Goal: Information Seeking & Learning: Learn about a topic

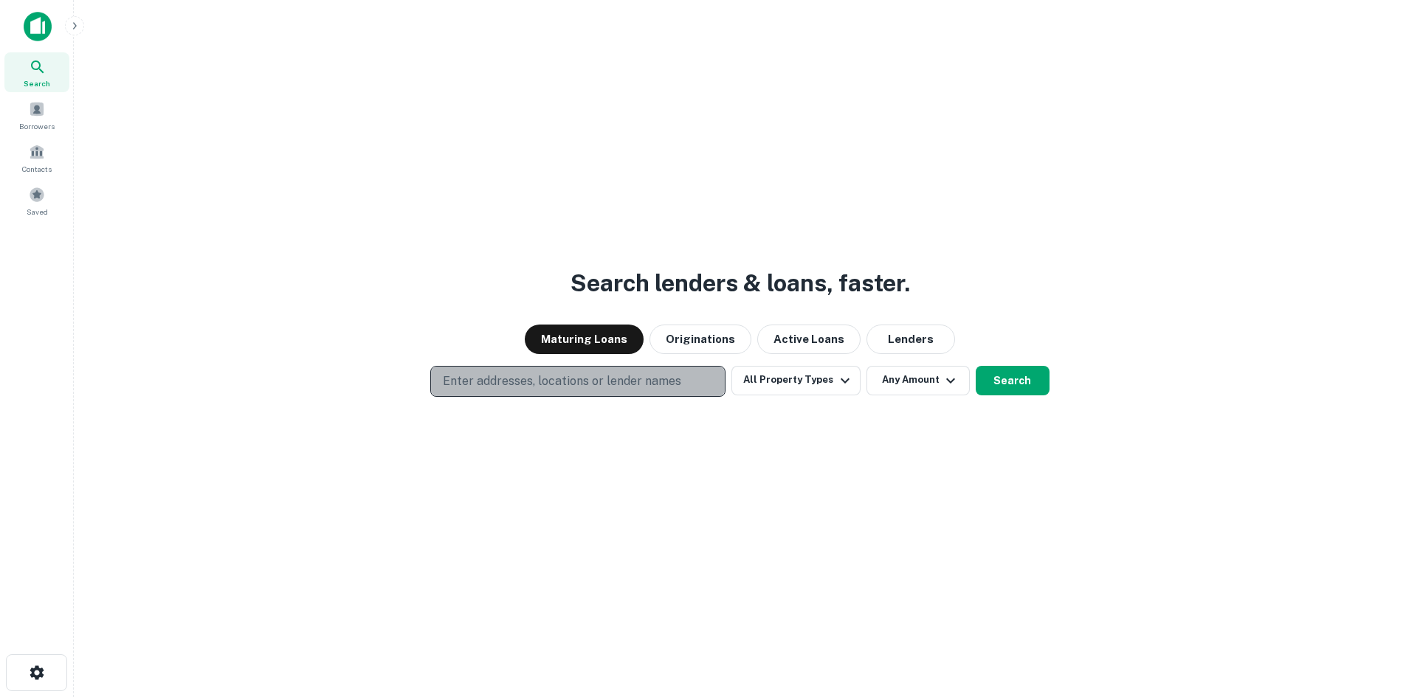
click at [471, 380] on p "Enter addresses, locations or lender names" at bounding box center [562, 382] width 238 height 18
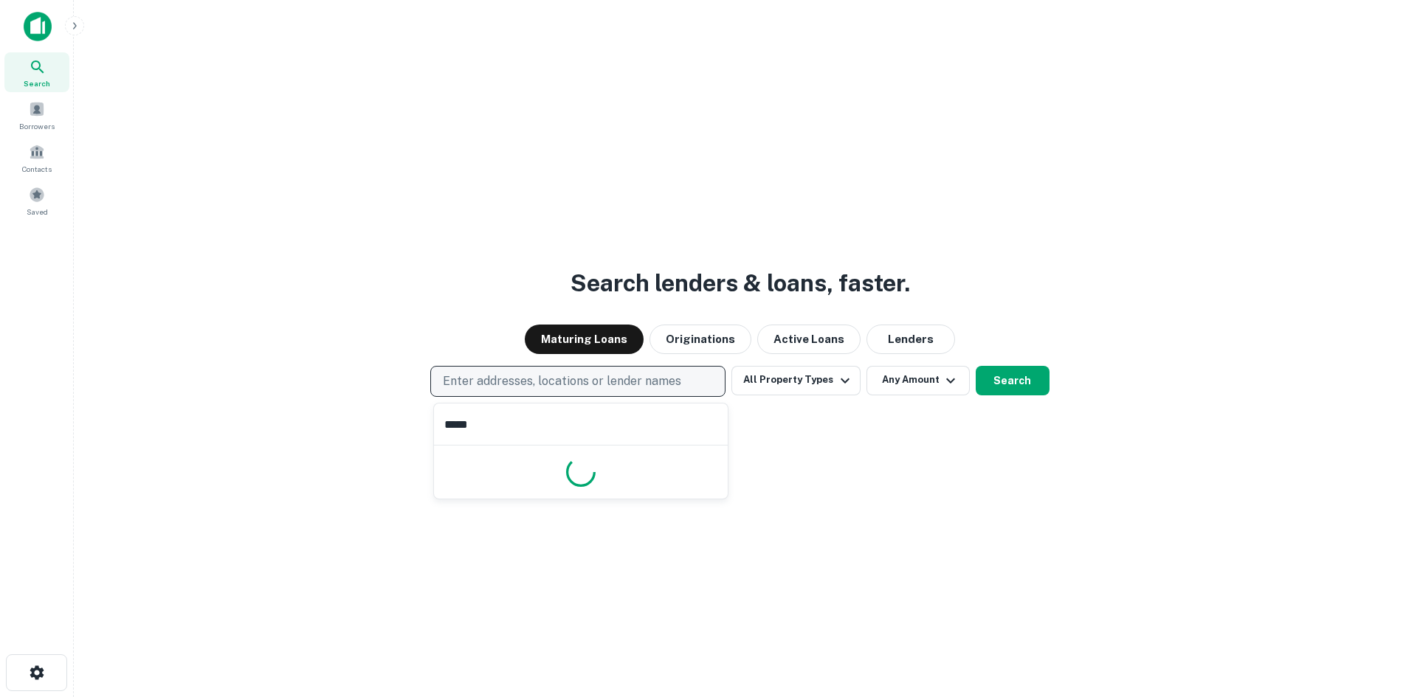
type input "******"
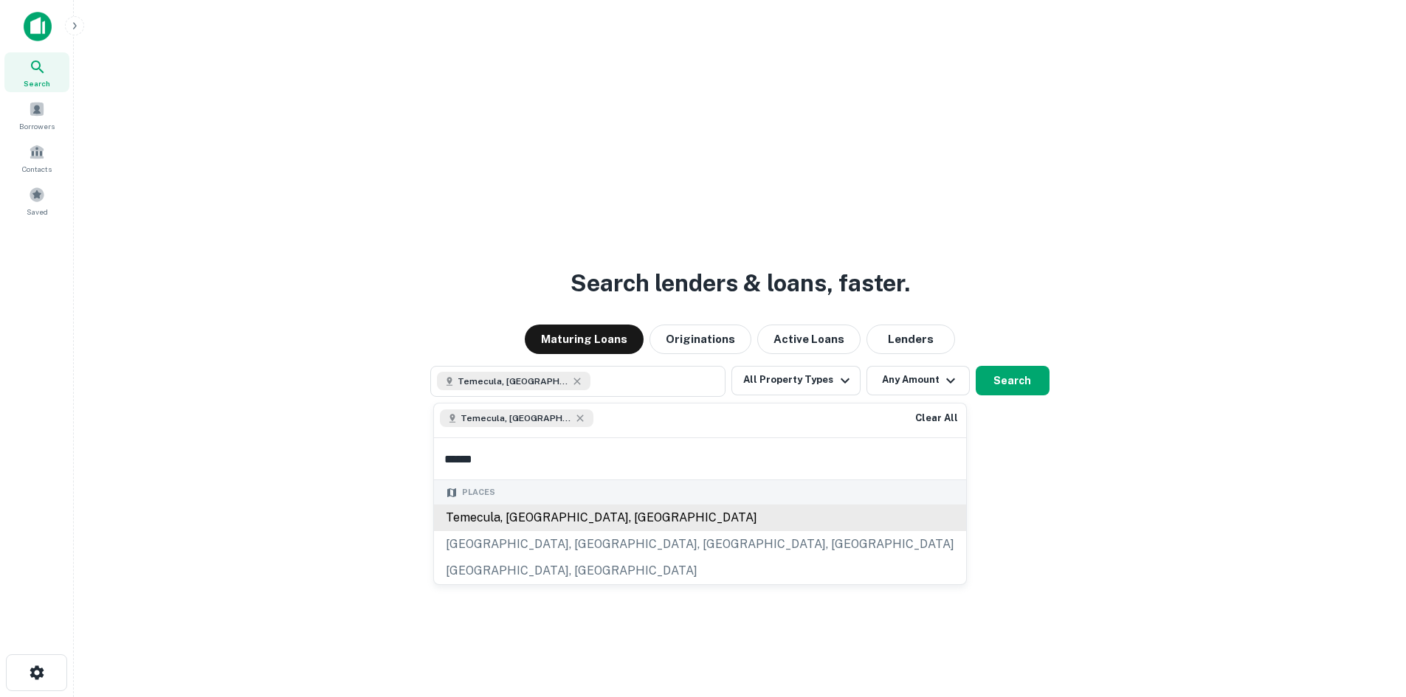
click at [503, 581] on div "Places Temecula, CA, USA Temecula Parkway, Temecula, CA, USA Temecula Center Dr…" at bounding box center [700, 532] width 532 height 104
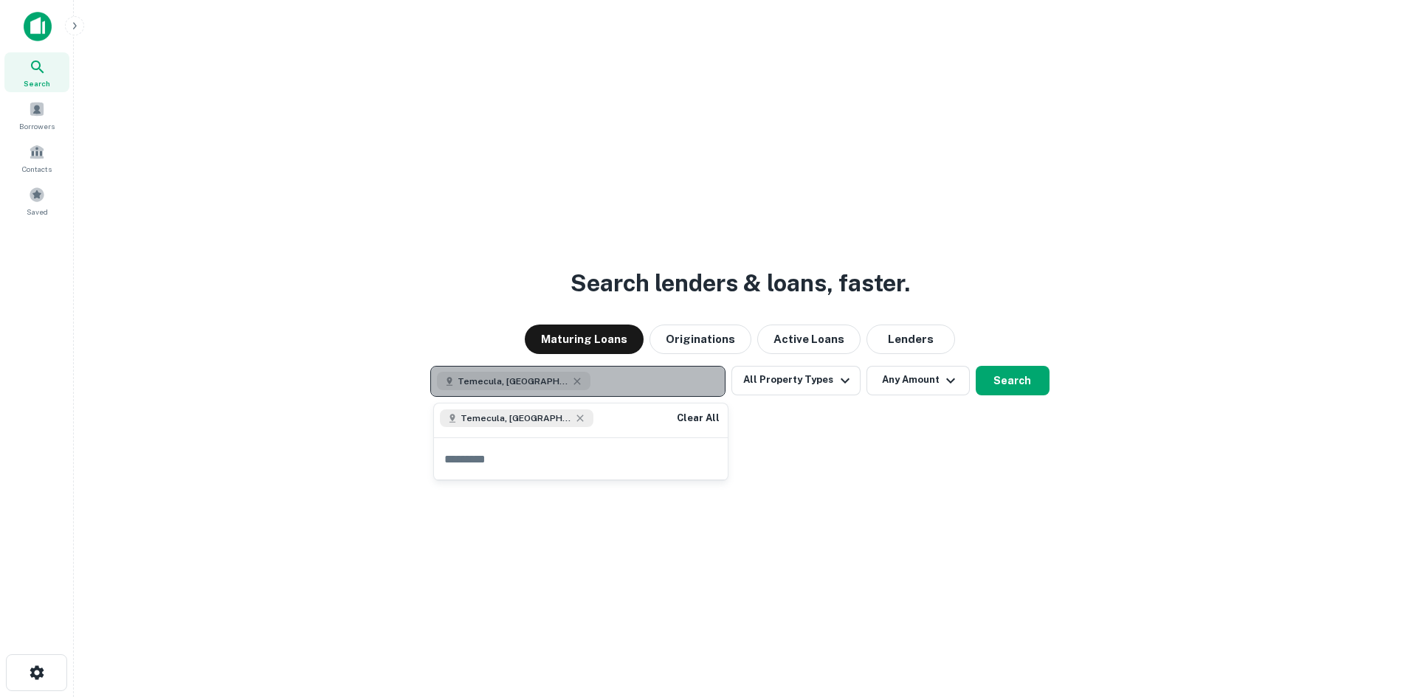
click at [581, 382] on button "Temecula, CA, USA" at bounding box center [577, 381] width 295 height 31
click at [587, 382] on button "Temecula, CA, USA" at bounding box center [577, 381] width 295 height 31
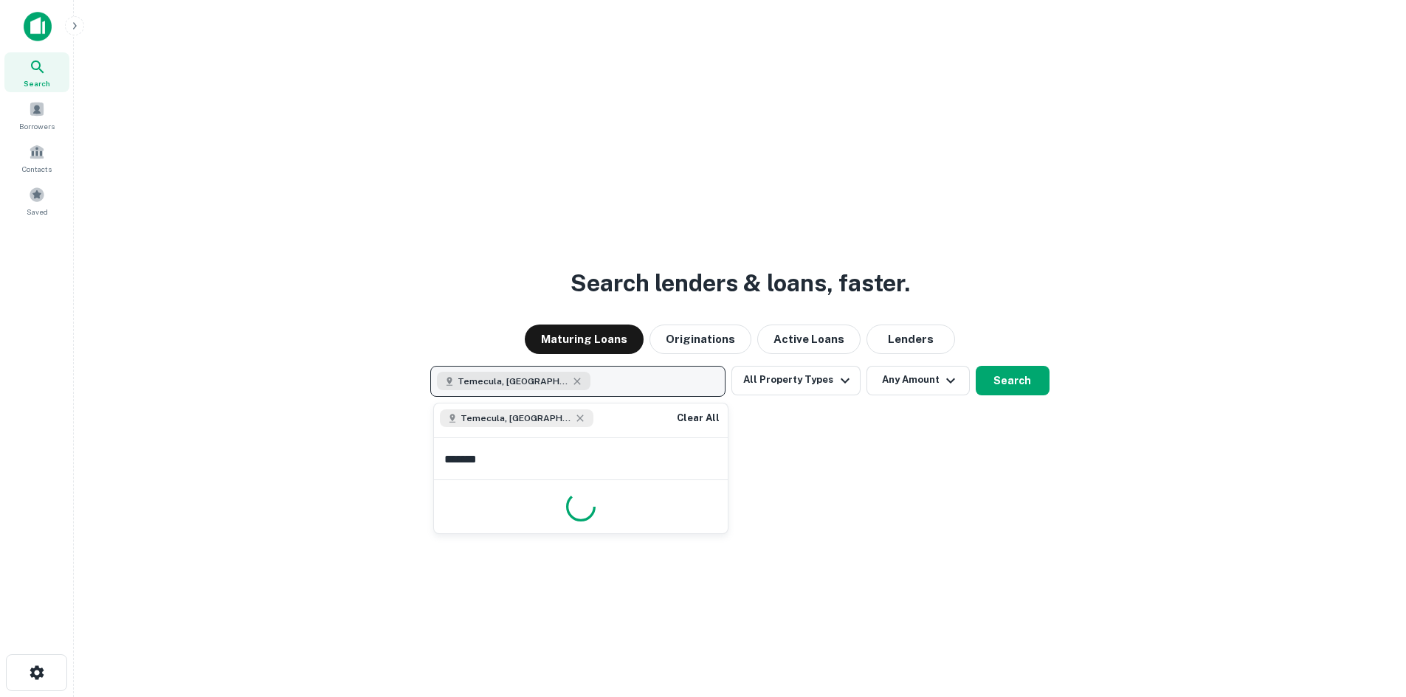
type input "********"
click at [631, 383] on button "Temecula, CA, USA +1 more" at bounding box center [577, 381] width 295 height 31
click at [430, 366] on button "Temecula, CA, USA +1 more" at bounding box center [577, 381] width 295 height 31
type input "********"
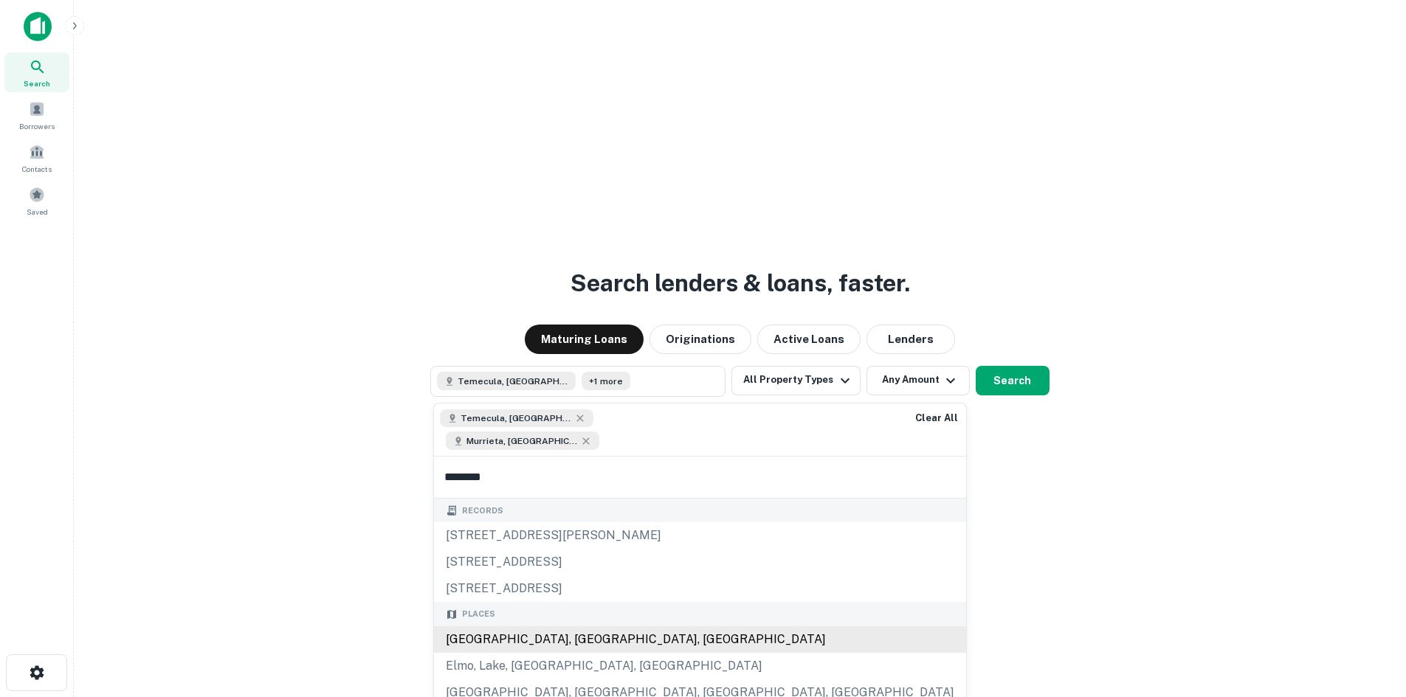
click at [525, 620] on body "Search Borrowers Contacts Saved Search lenders & loans, faster. Maturing Loans …" at bounding box center [703, 348] width 1406 height 697
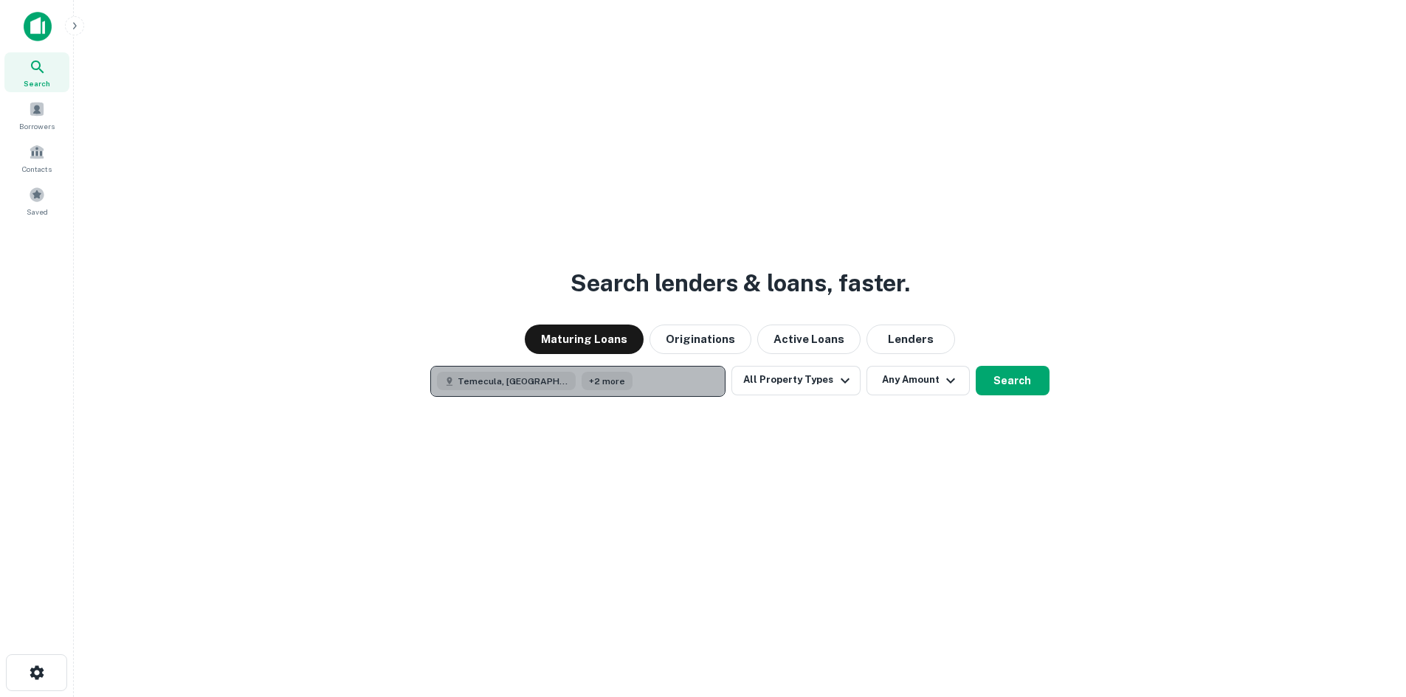
click at [666, 388] on button "Temecula, CA, USA +2 more" at bounding box center [577, 381] width 295 height 31
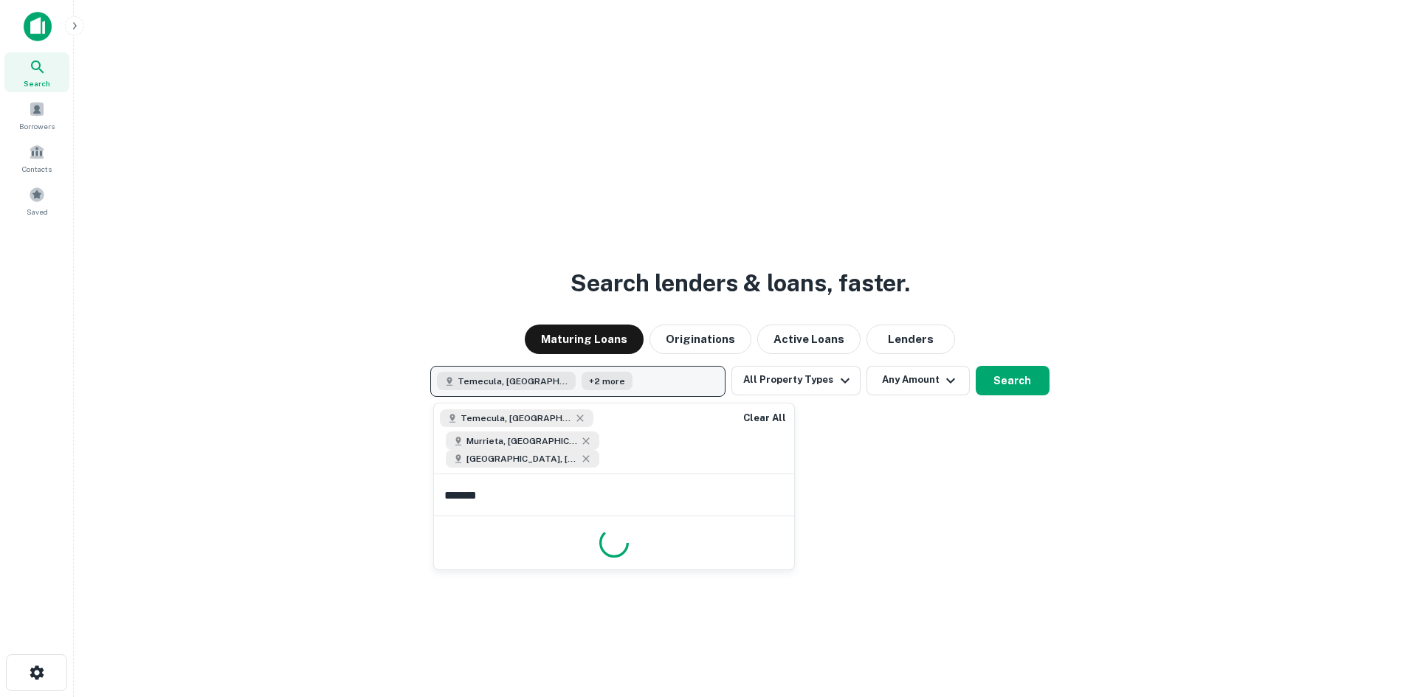
type input "********"
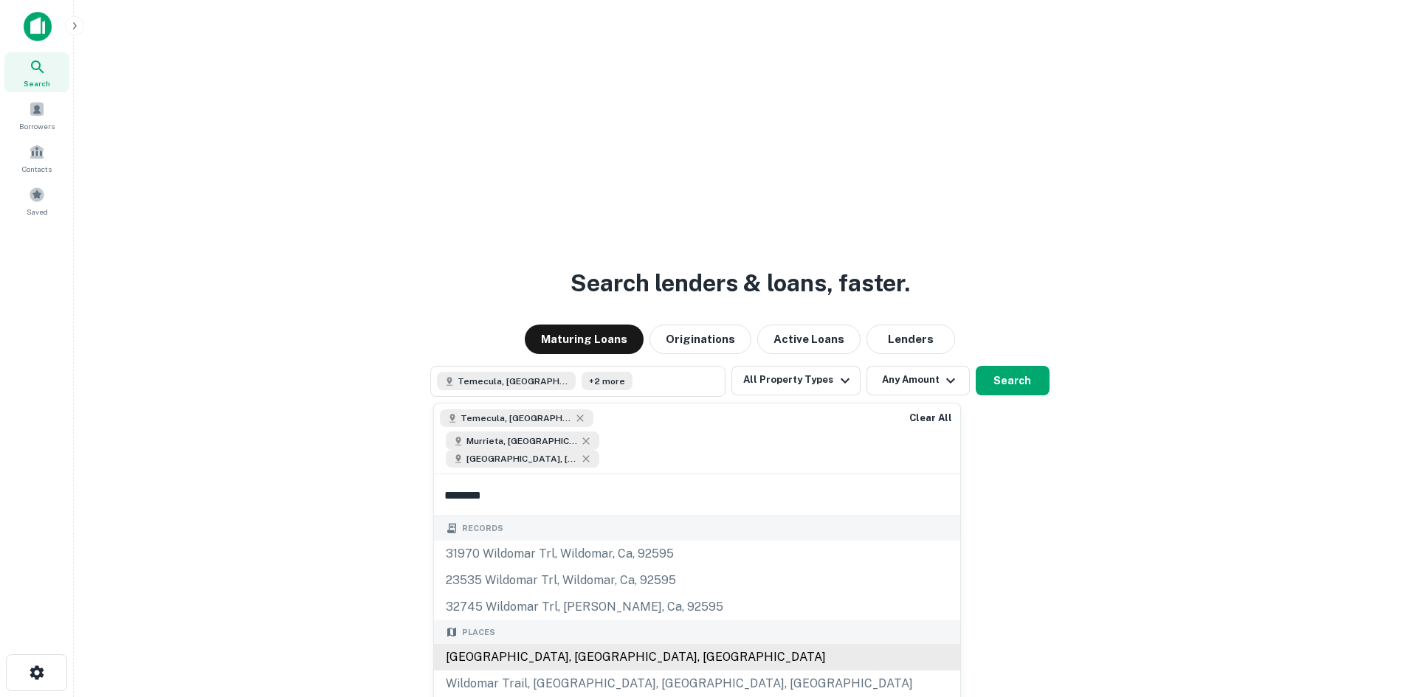
click at [516, 644] on div "Wildomar, CA, USA" at bounding box center [697, 657] width 526 height 27
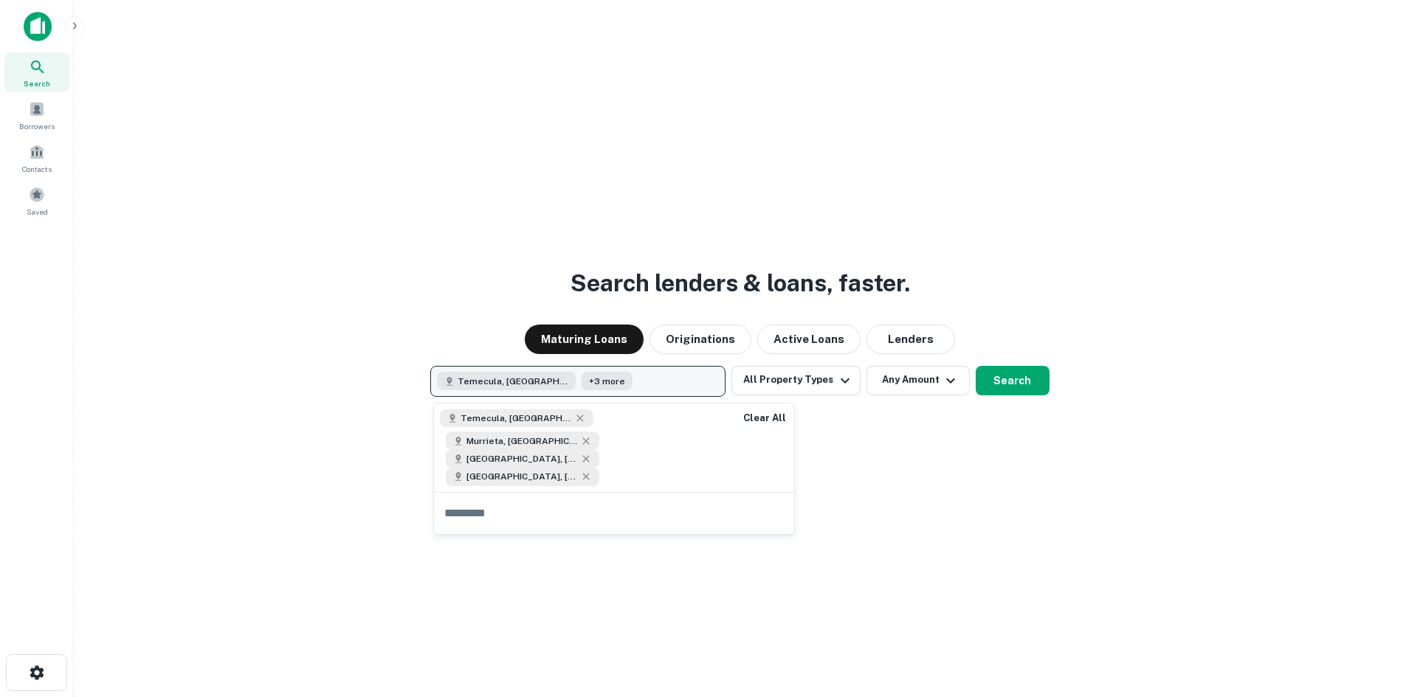
click at [643, 378] on button "Temecula, CA, USA +3 more" at bounding box center [577, 381] width 295 height 31
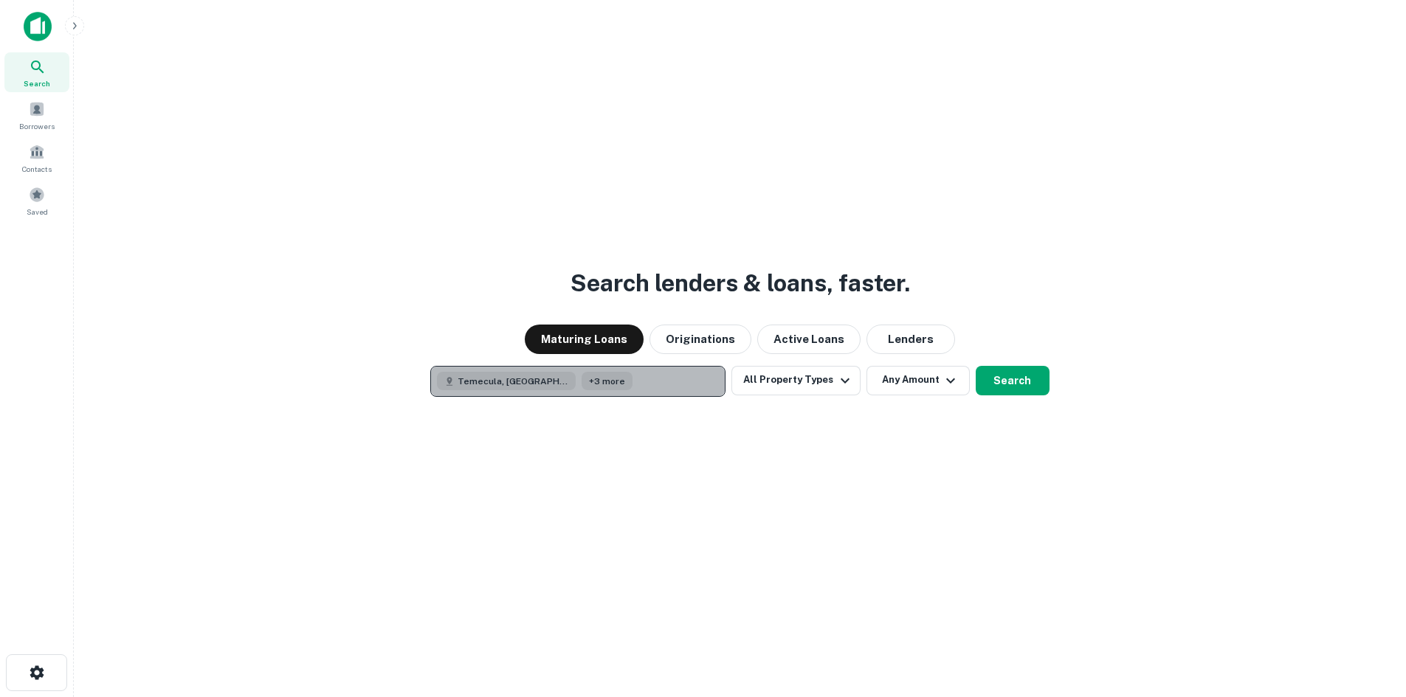
click at [643, 378] on button "Temecula, CA, USA +3 more" at bounding box center [577, 381] width 295 height 31
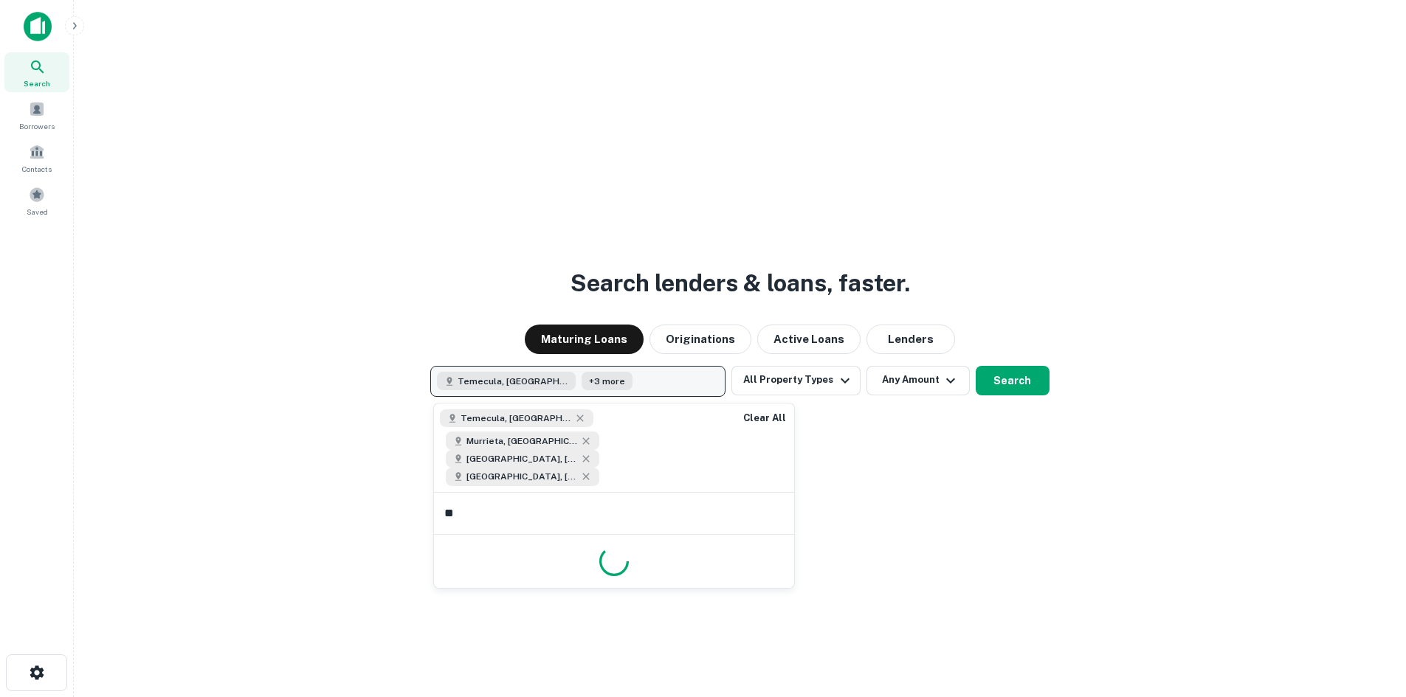
type input "***"
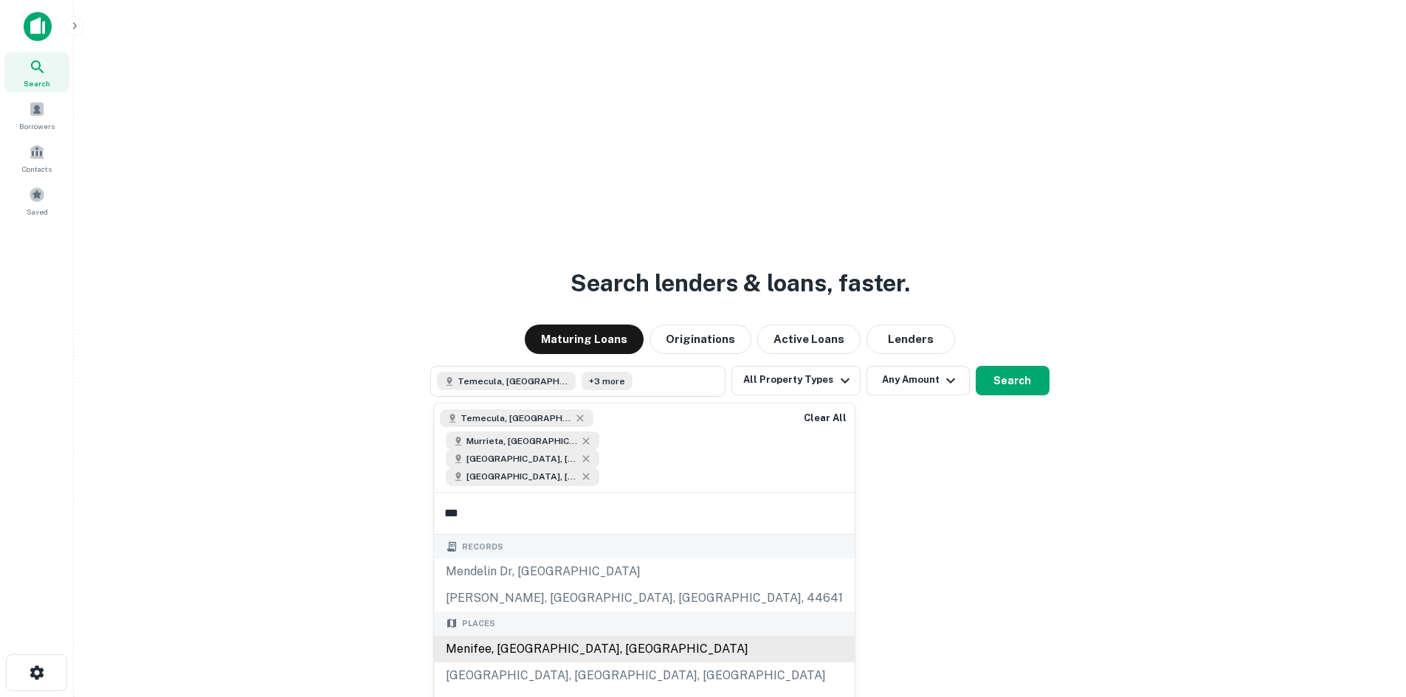
click at [523, 612] on div "Places Menifee, CA, USA Mentone, CA, USA Menlo Park, CA, USA" at bounding box center [644, 664] width 421 height 104
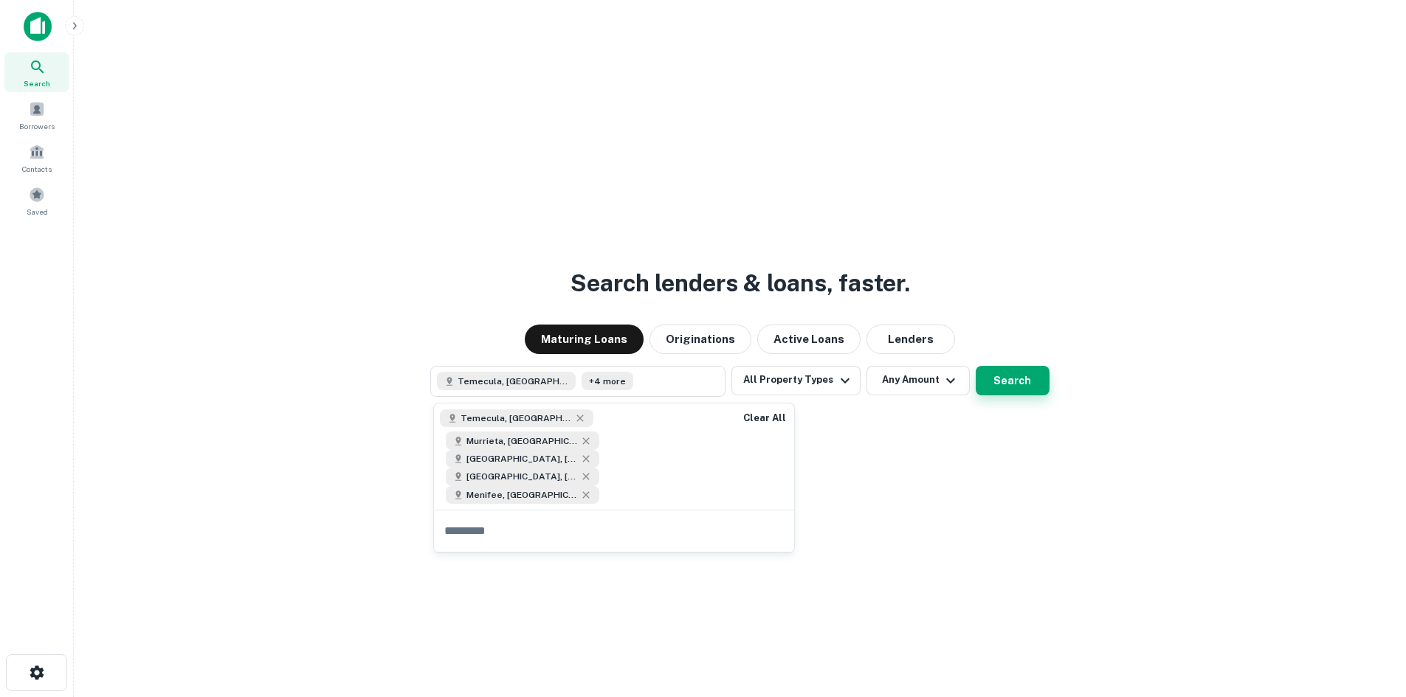
click at [1024, 386] on button "Search" at bounding box center [1013, 381] width 74 height 30
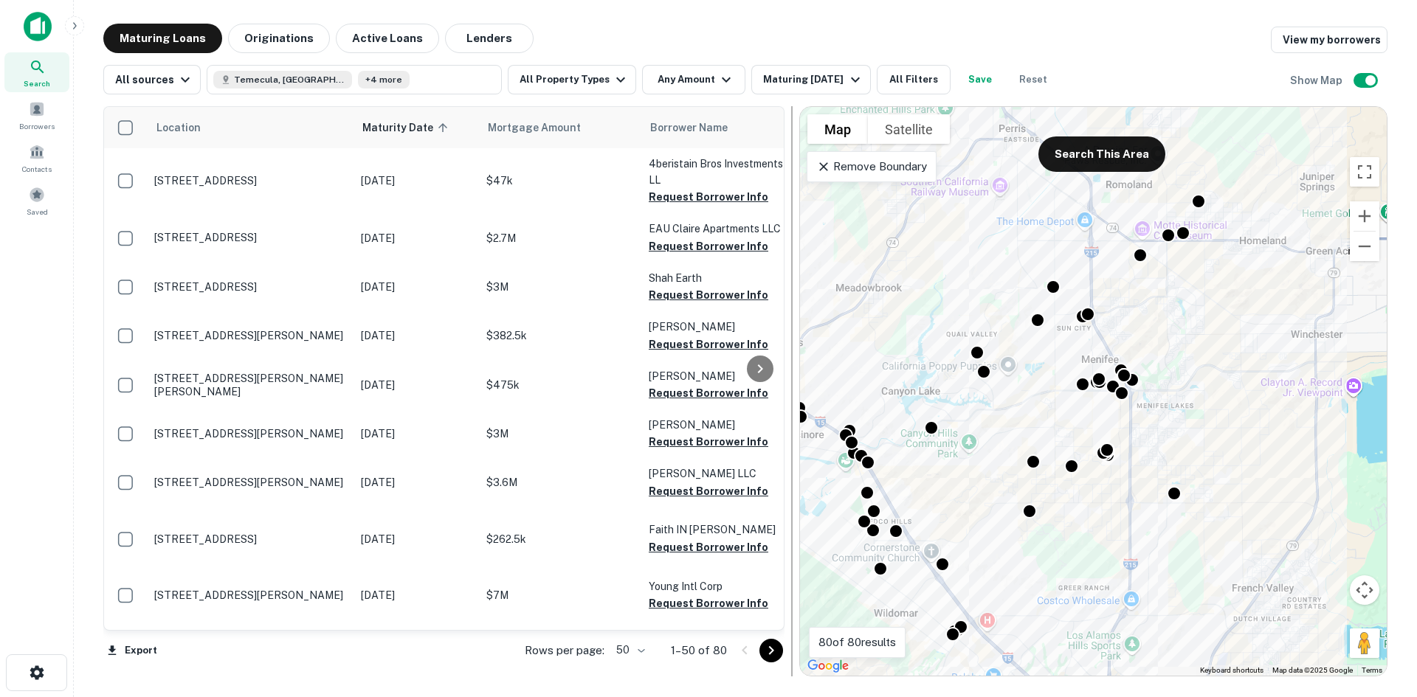
drag, startPoint x: 881, startPoint y: 464, endPoint x: 793, endPoint y: 469, distance: 88.7
click at [793, 469] on div at bounding box center [792, 391] width 15 height 571
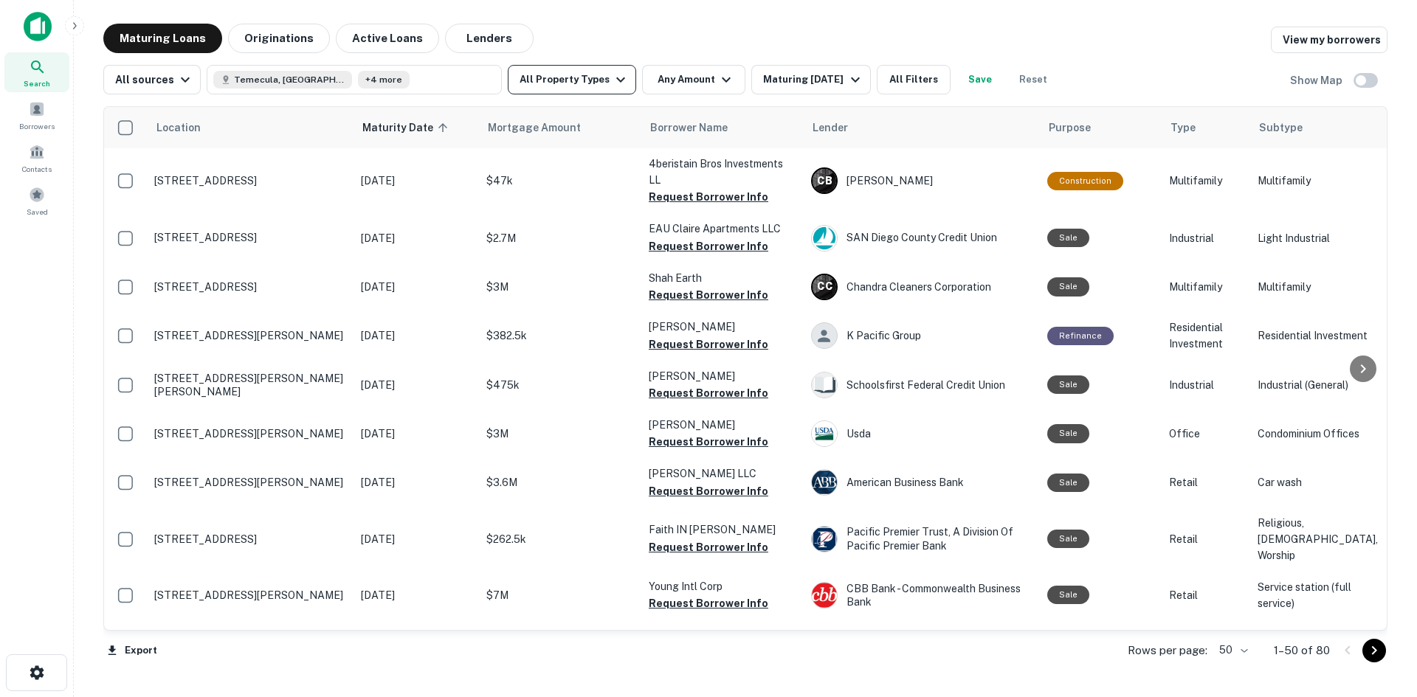
click at [612, 83] on icon "button" at bounding box center [621, 80] width 18 height 18
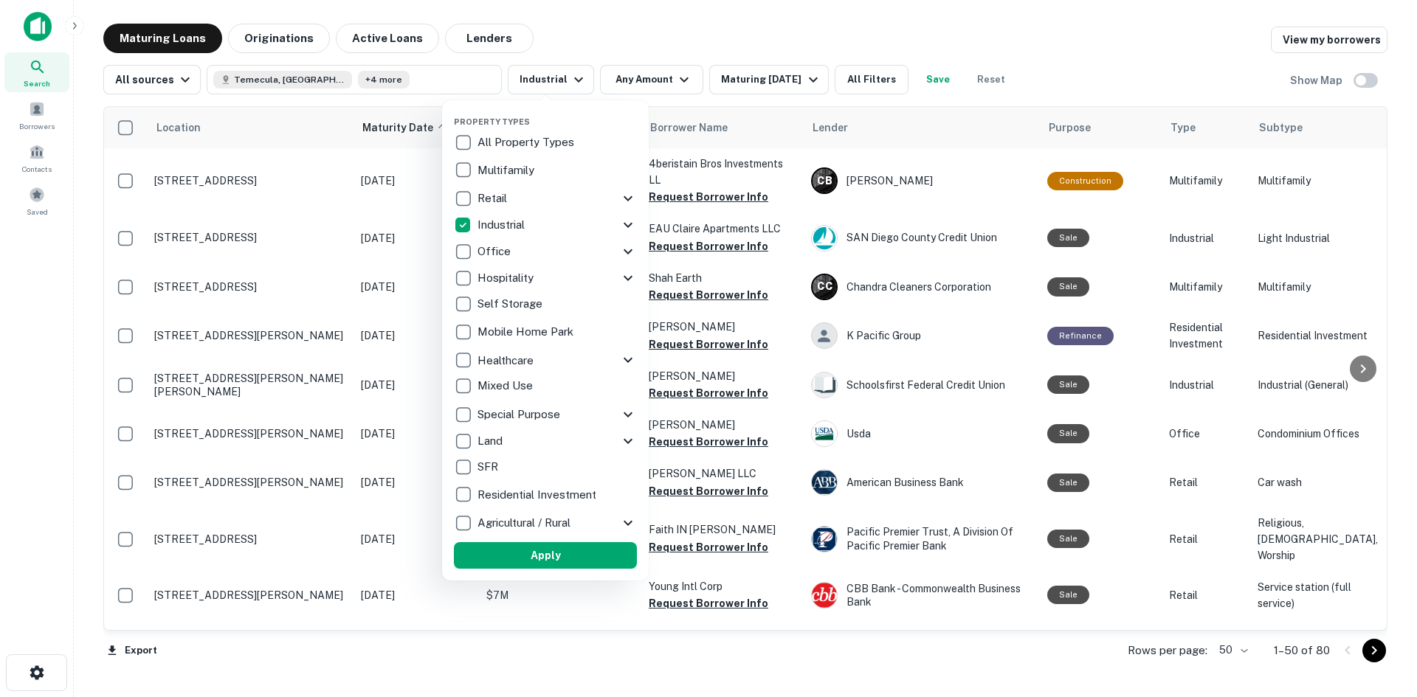
click at [518, 555] on button "Apply" at bounding box center [545, 555] width 183 height 27
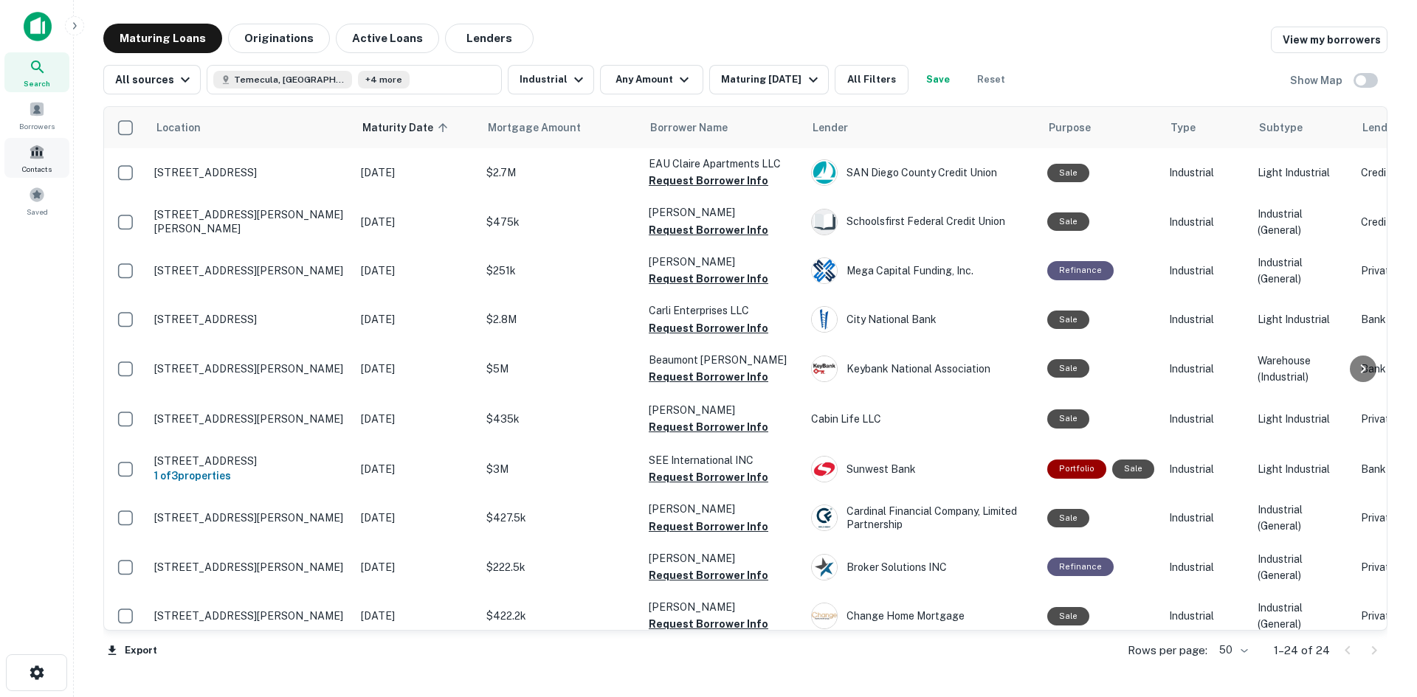
click at [52, 155] on div "Contacts" at bounding box center [36, 158] width 65 height 40
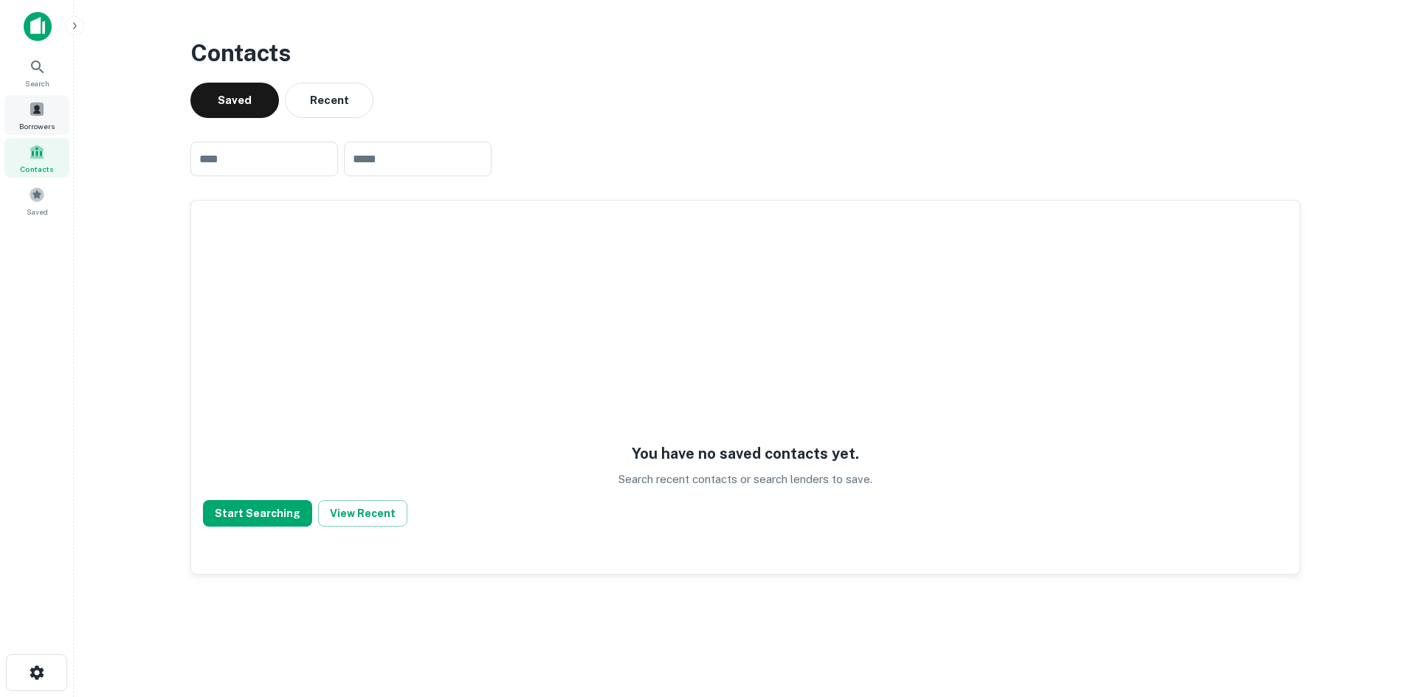
click at [46, 114] on div "Borrowers" at bounding box center [36, 115] width 65 height 40
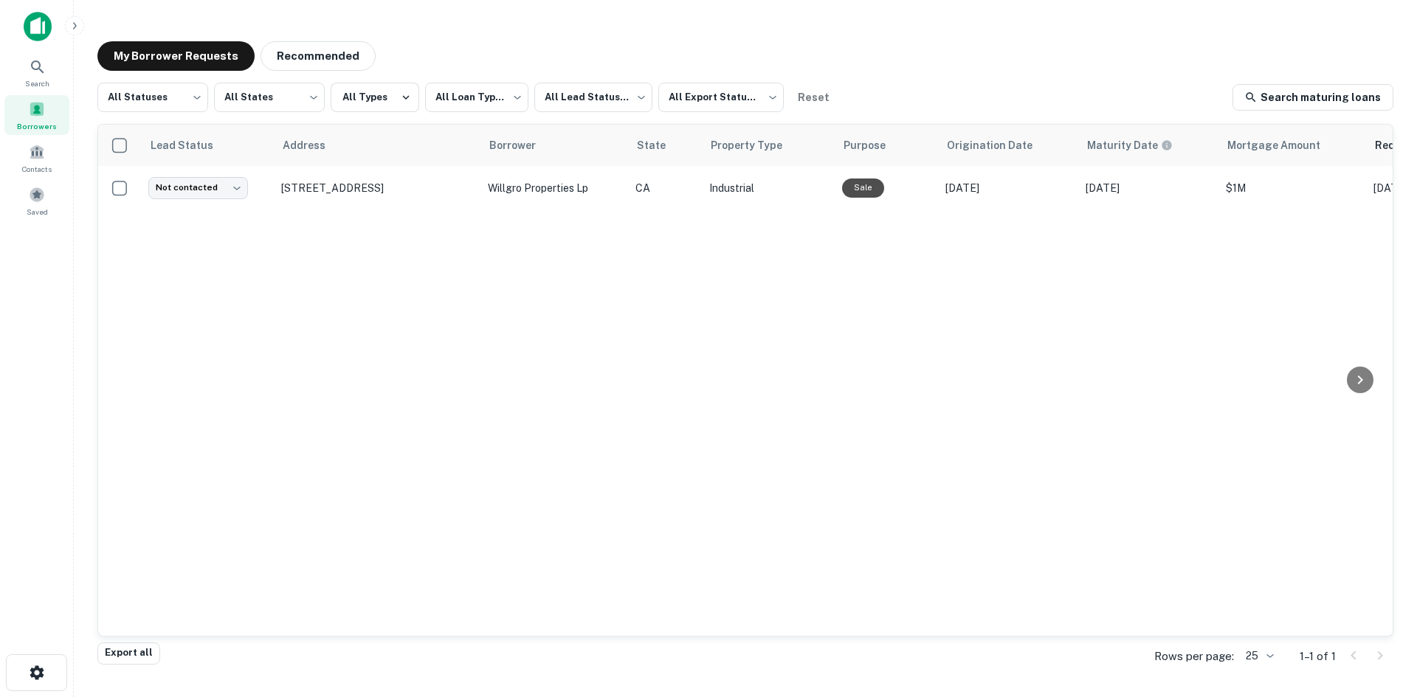
click at [45, 114] on div "Borrowers" at bounding box center [36, 115] width 65 height 40
click at [40, 83] on span "Search" at bounding box center [37, 83] width 24 height 12
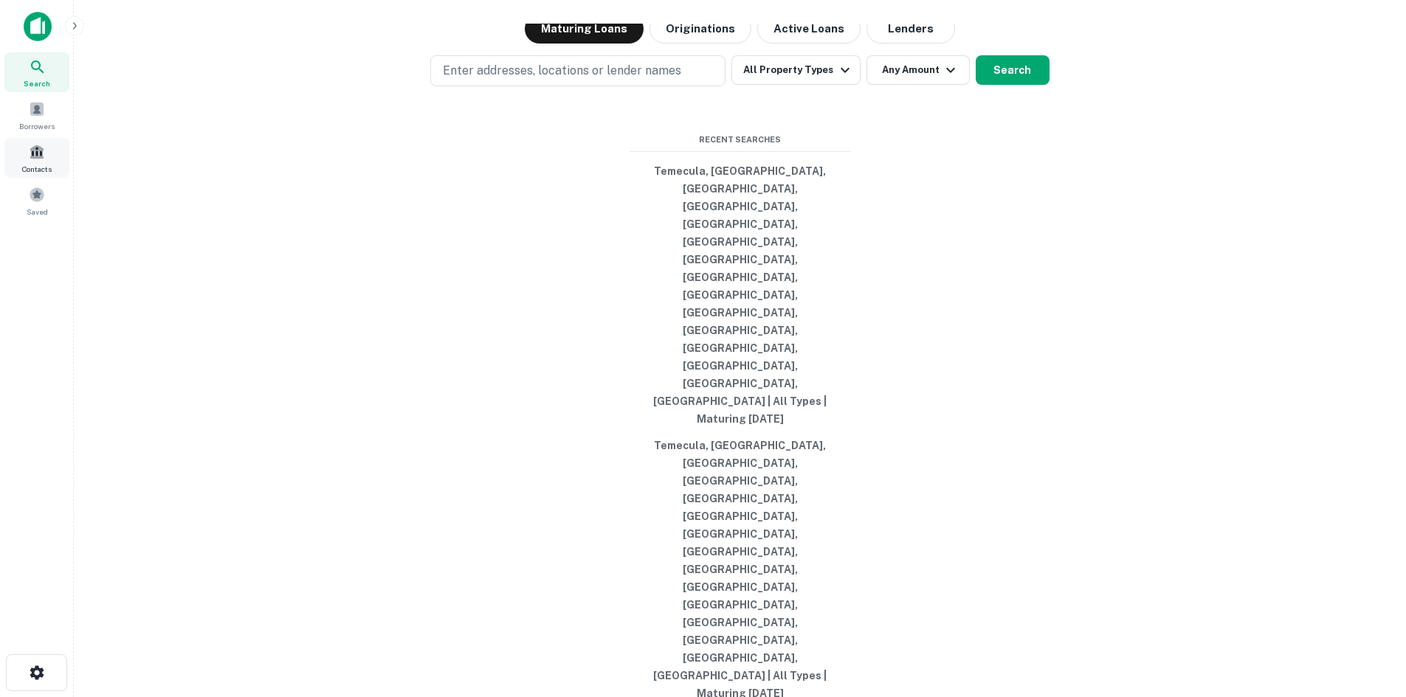
click at [41, 173] on span "Contacts" at bounding box center [37, 169] width 30 height 12
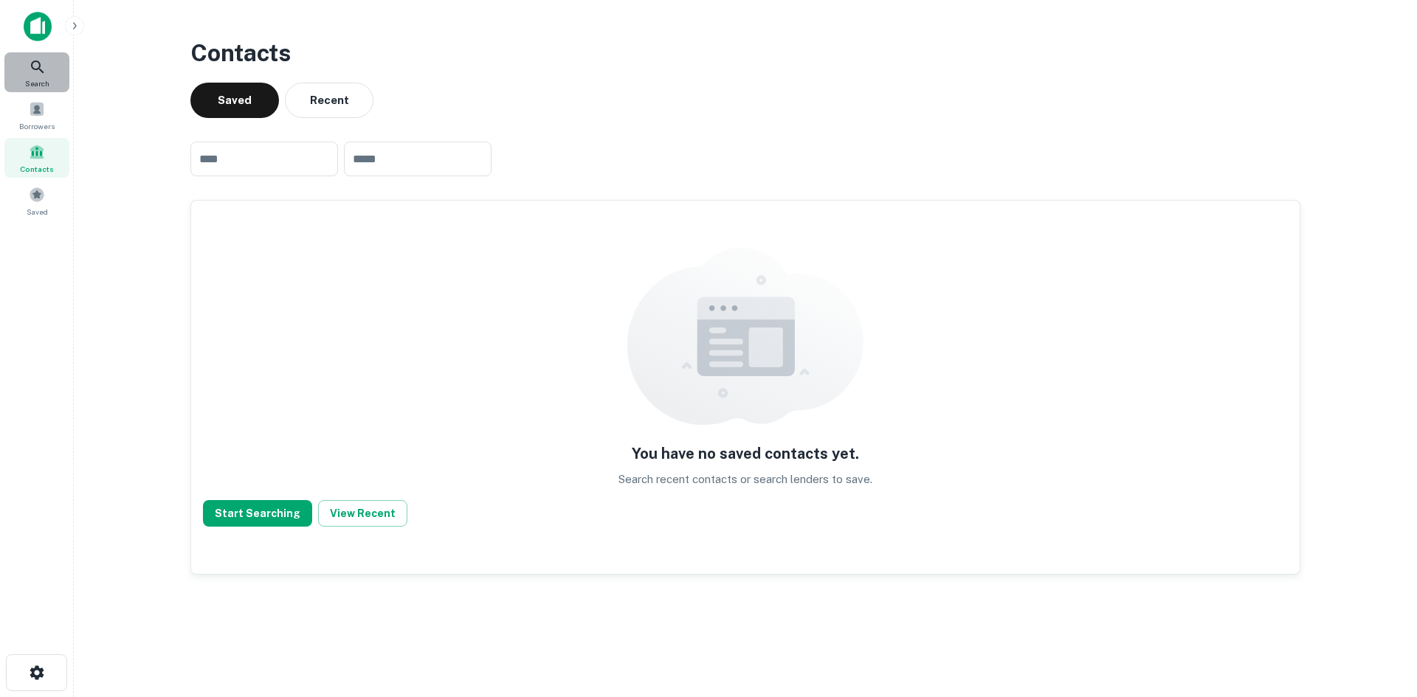
click at [36, 66] on icon at bounding box center [38, 67] width 18 height 18
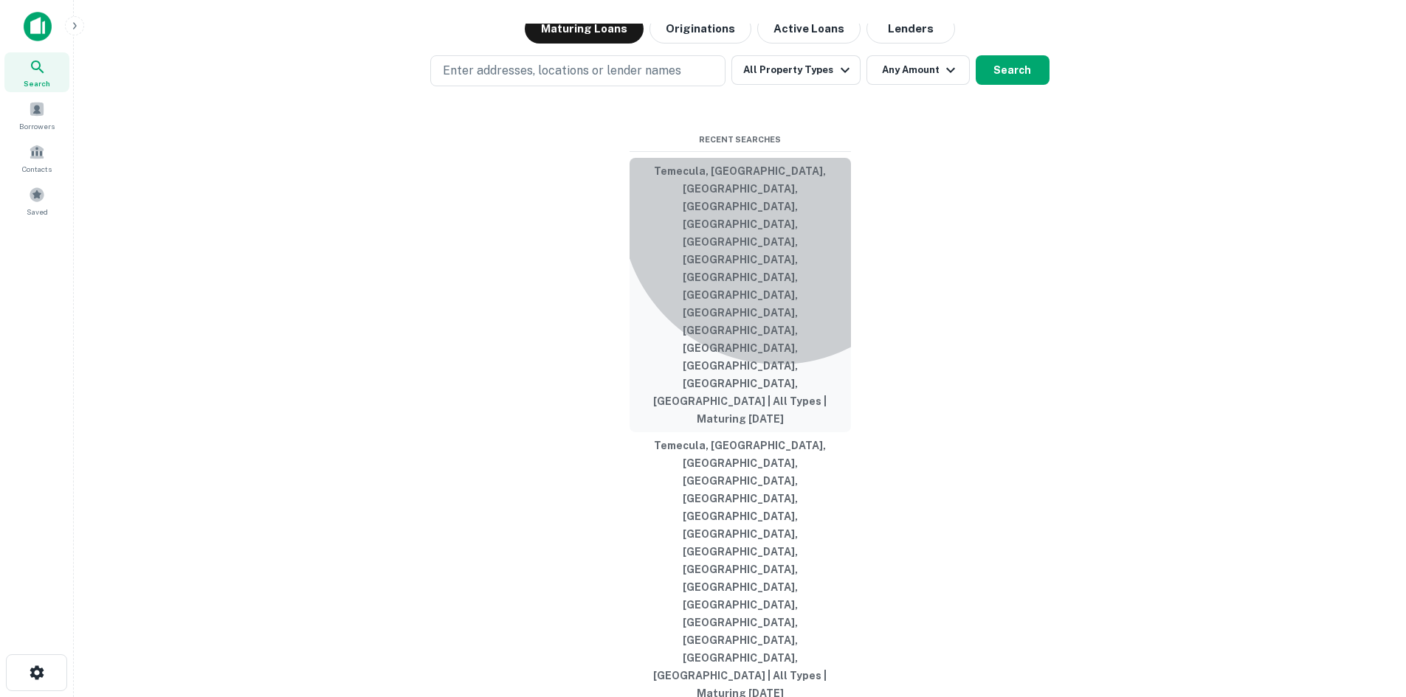
click at [779, 401] on button "Temecula, [GEOGRAPHIC_DATA], [GEOGRAPHIC_DATA], [GEOGRAPHIC_DATA], [GEOGRAPHIC_…" at bounding box center [740, 295] width 221 height 275
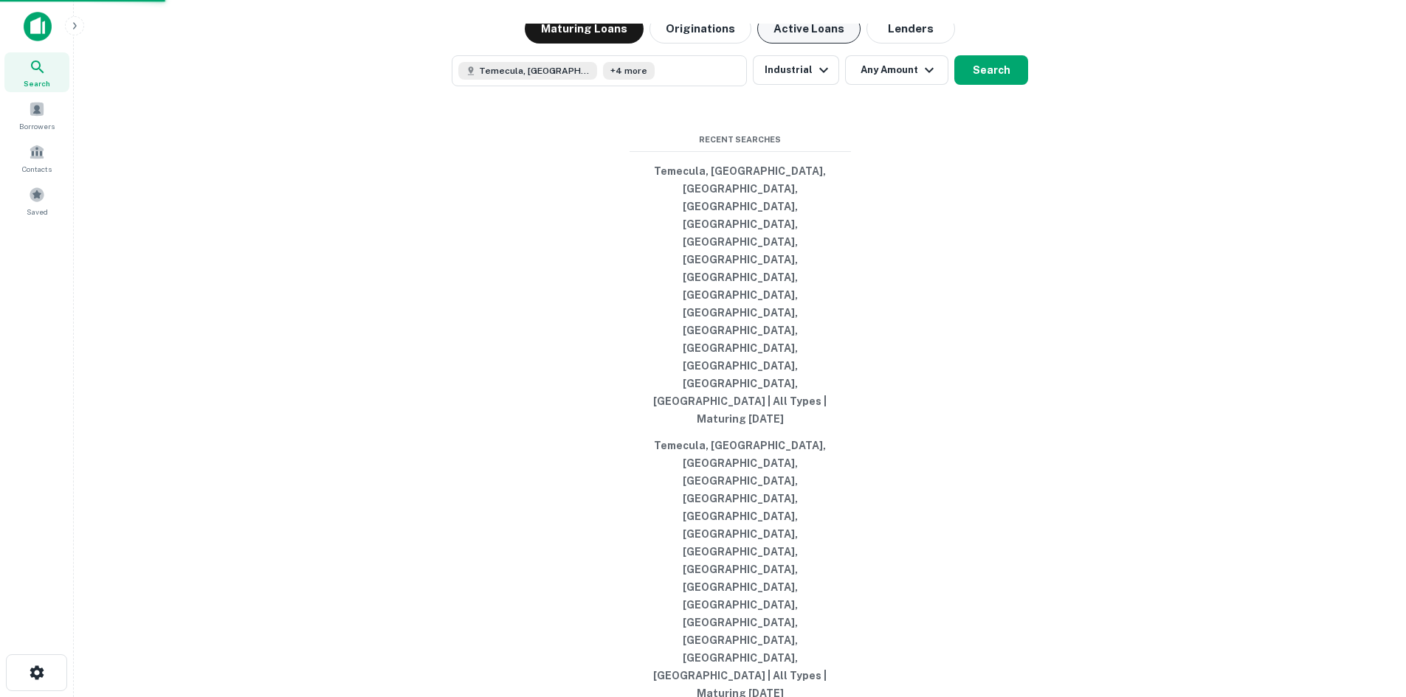
click at [827, 44] on button "Active Loans" at bounding box center [808, 29] width 103 height 30
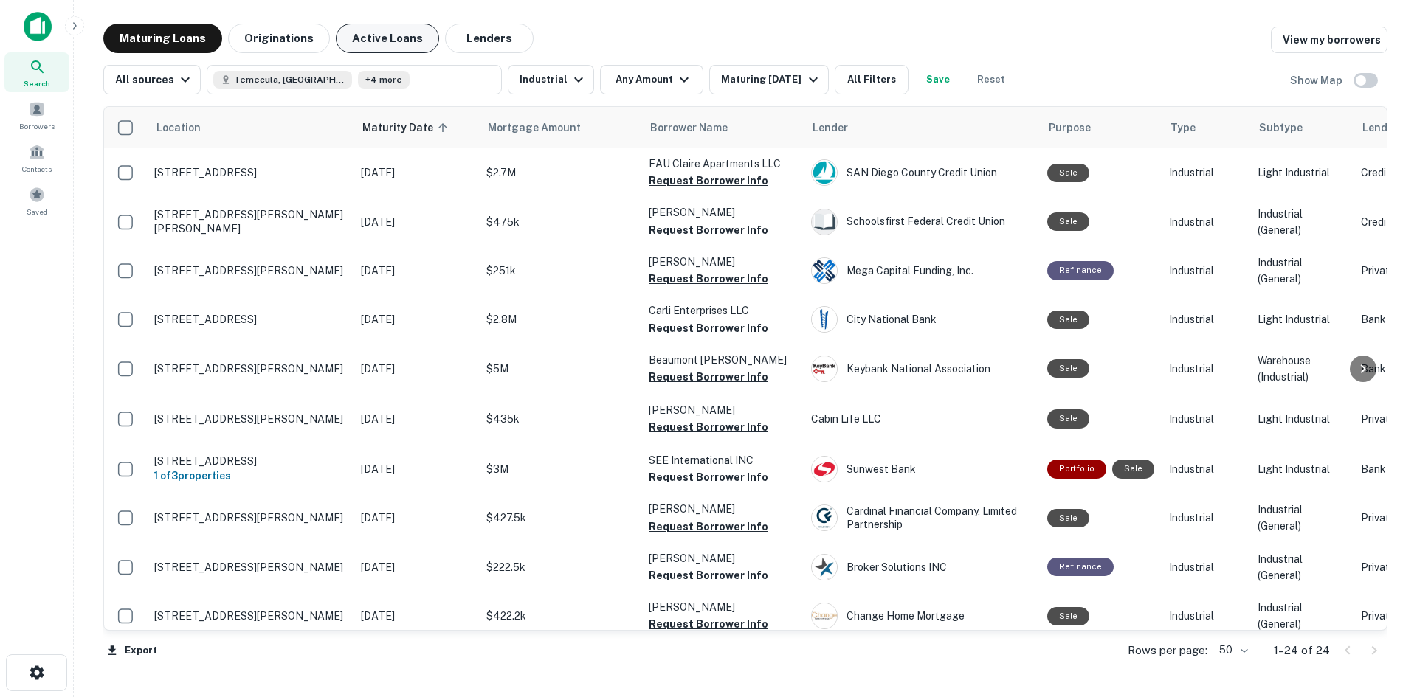
click at [390, 43] on button "Active Loans" at bounding box center [387, 39] width 103 height 30
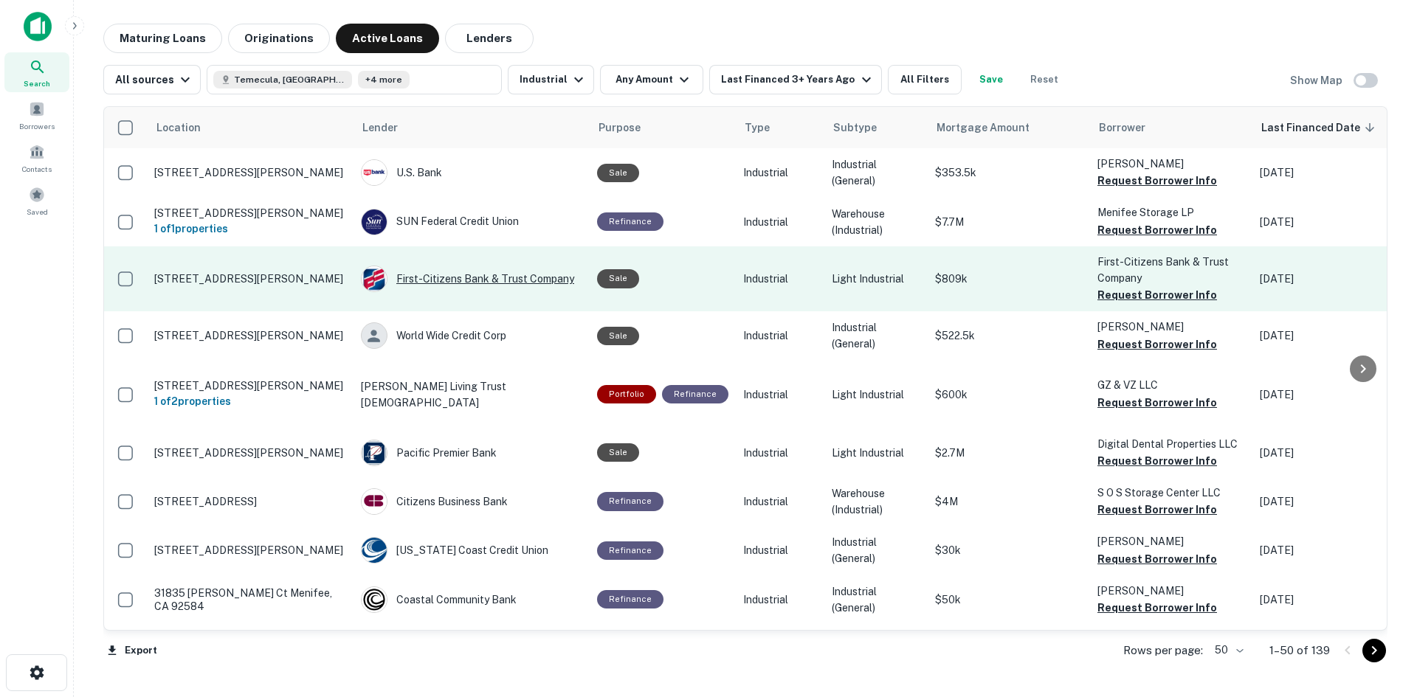
click at [469, 283] on div "First-citizens Bank & Trust Company" at bounding box center [471, 279] width 221 height 27
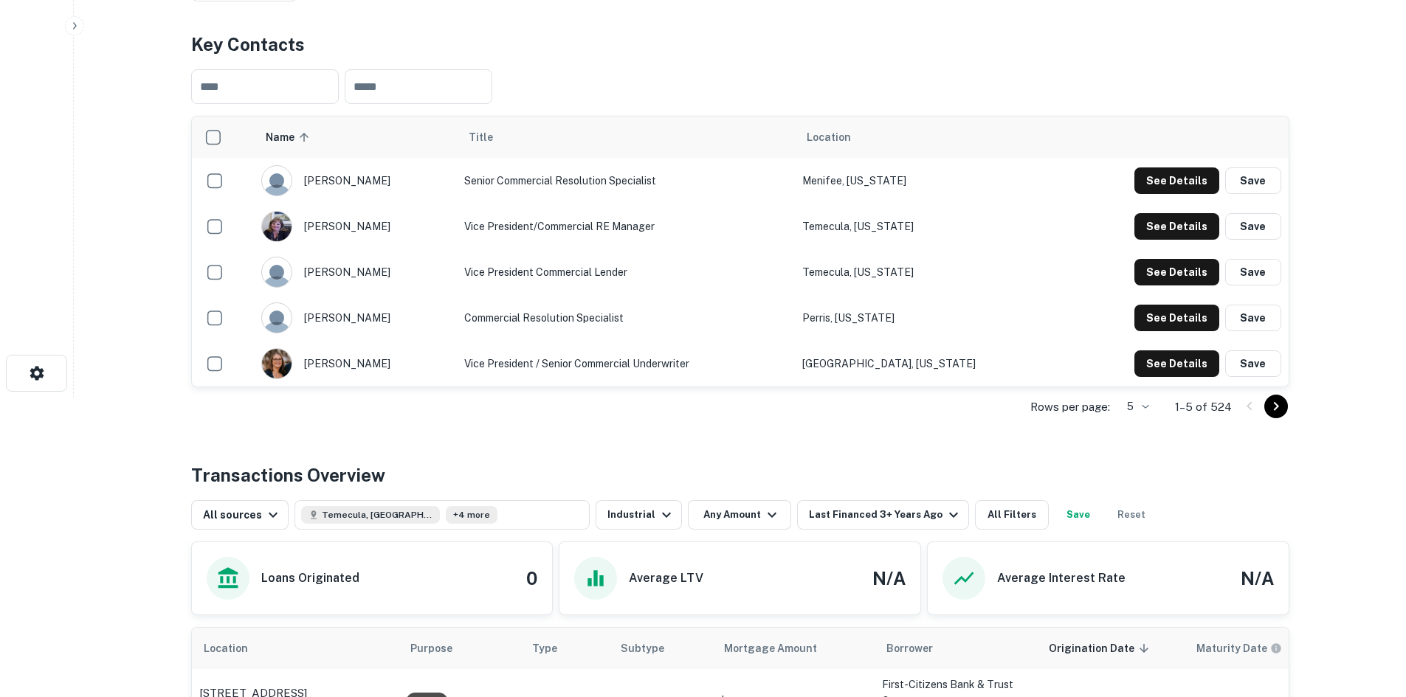
scroll to position [148, 0]
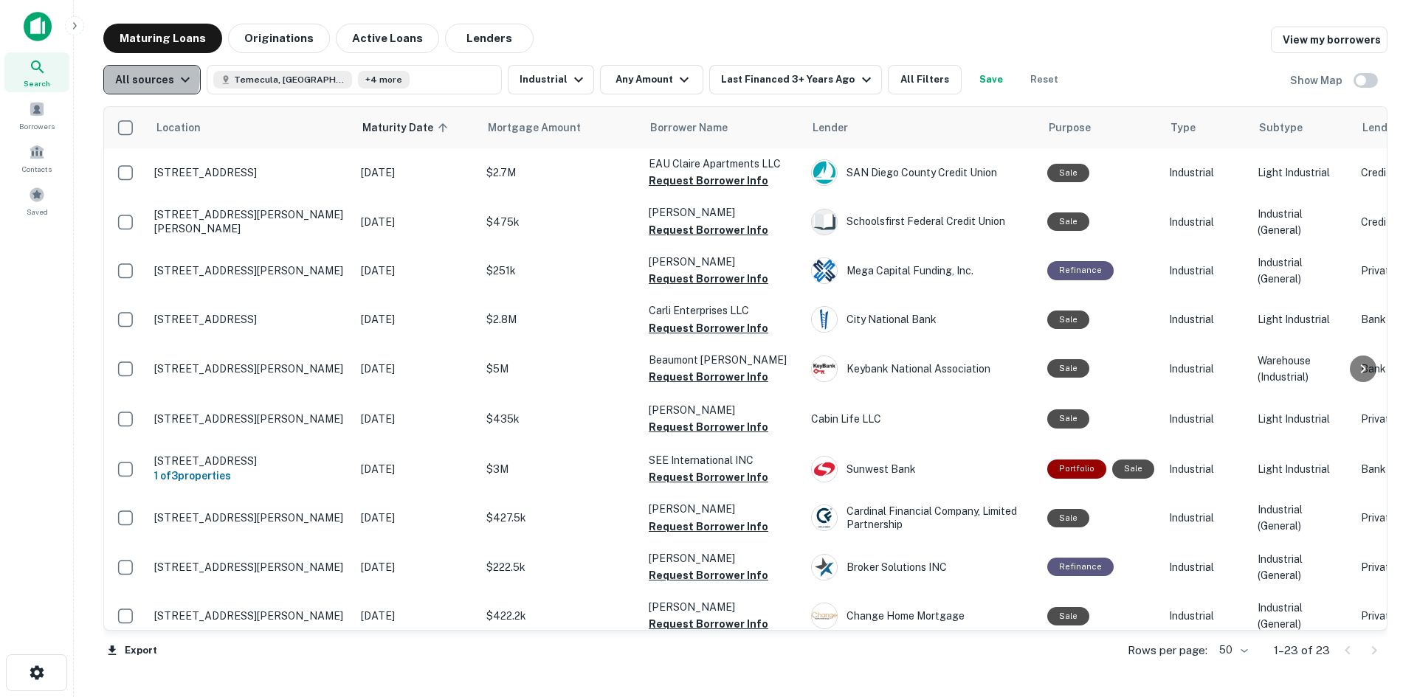
click at [145, 77] on div "All sources" at bounding box center [154, 80] width 79 height 18
click at [145, 697] on div at bounding box center [708, 697] width 1417 height 0
click at [627, 81] on button "Any Amount" at bounding box center [651, 80] width 103 height 30
click at [630, 697] on div at bounding box center [708, 709] width 1417 height 0
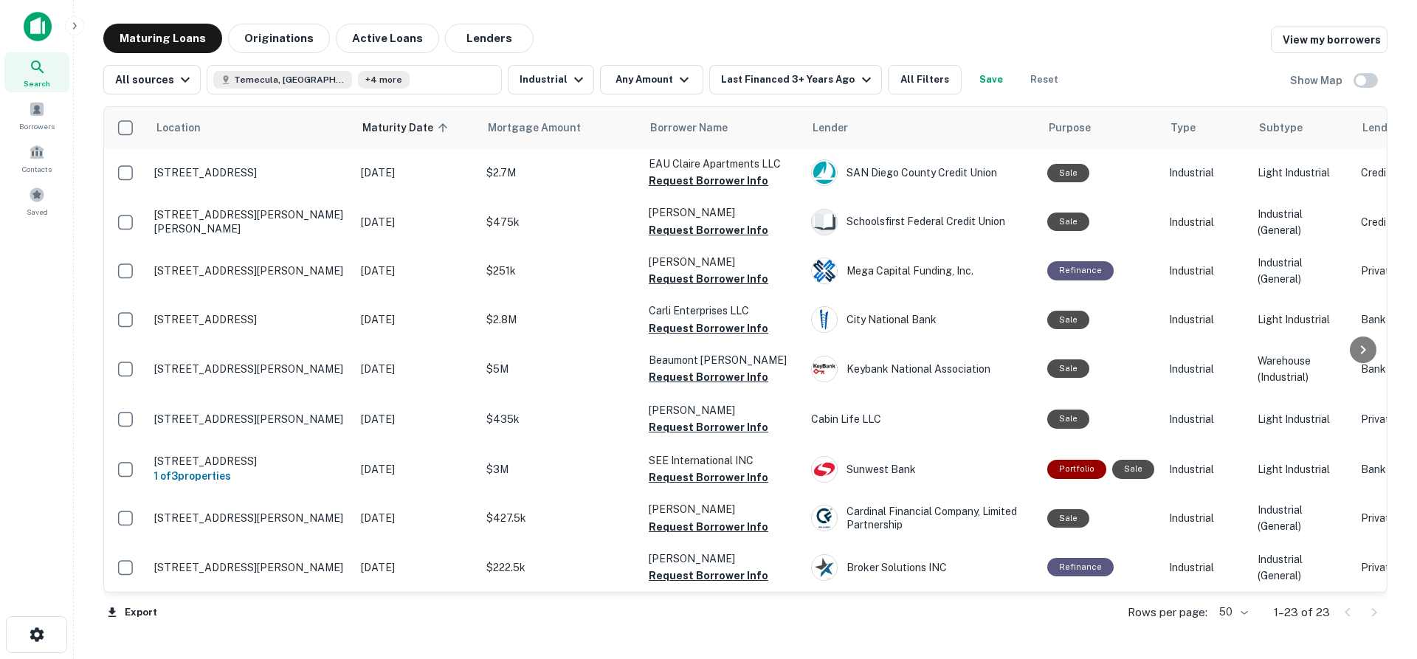
click at [40, 72] on icon at bounding box center [38, 67] width 18 height 18
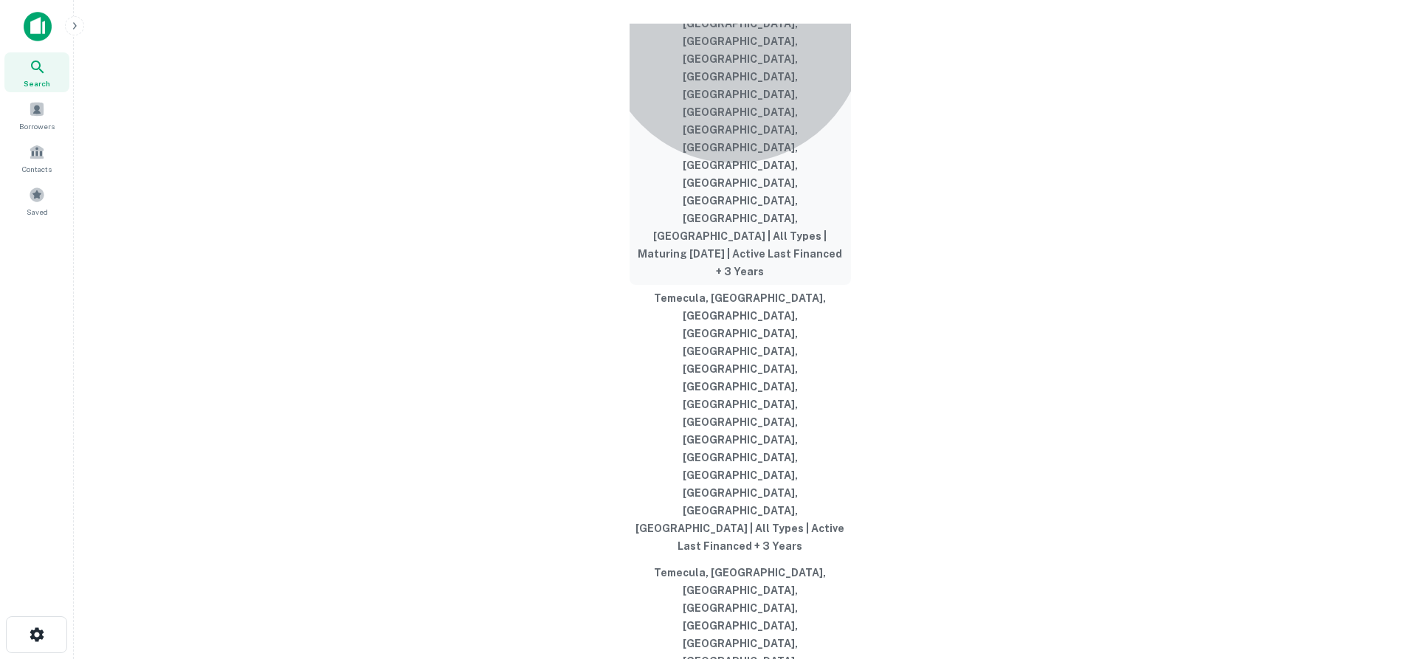
click at [734, 285] on button "Temecula, [GEOGRAPHIC_DATA], [GEOGRAPHIC_DATA], [GEOGRAPHIC_DATA], [GEOGRAPHIC_…" at bounding box center [740, 139] width 221 height 292
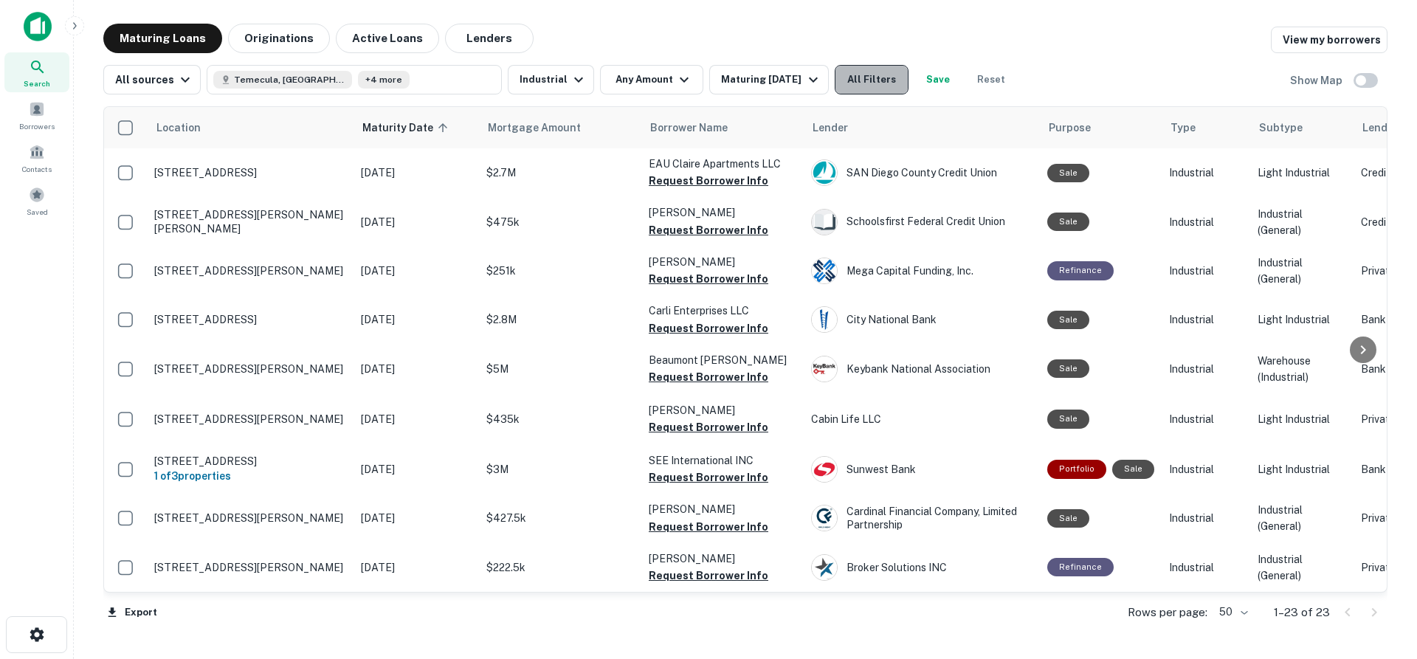
click at [847, 77] on button "All Filters" at bounding box center [872, 80] width 74 height 30
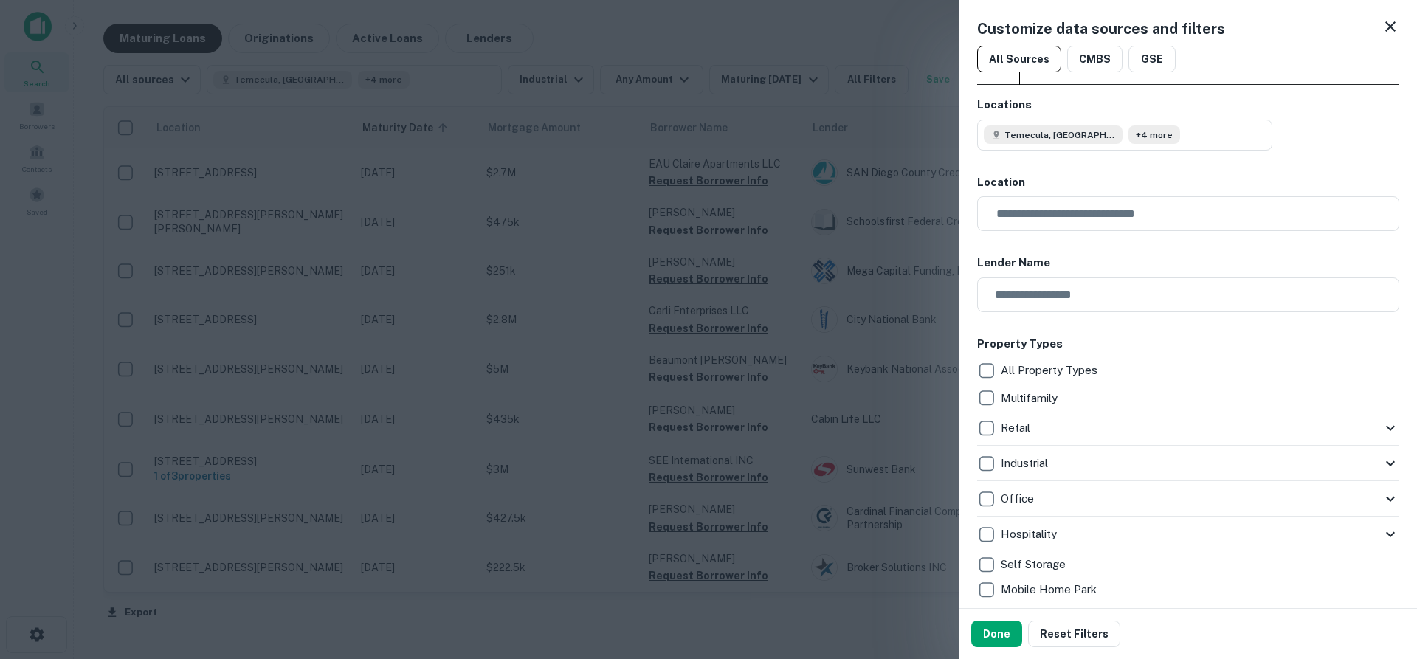
click at [1382, 29] on icon at bounding box center [1391, 27] width 18 height 18
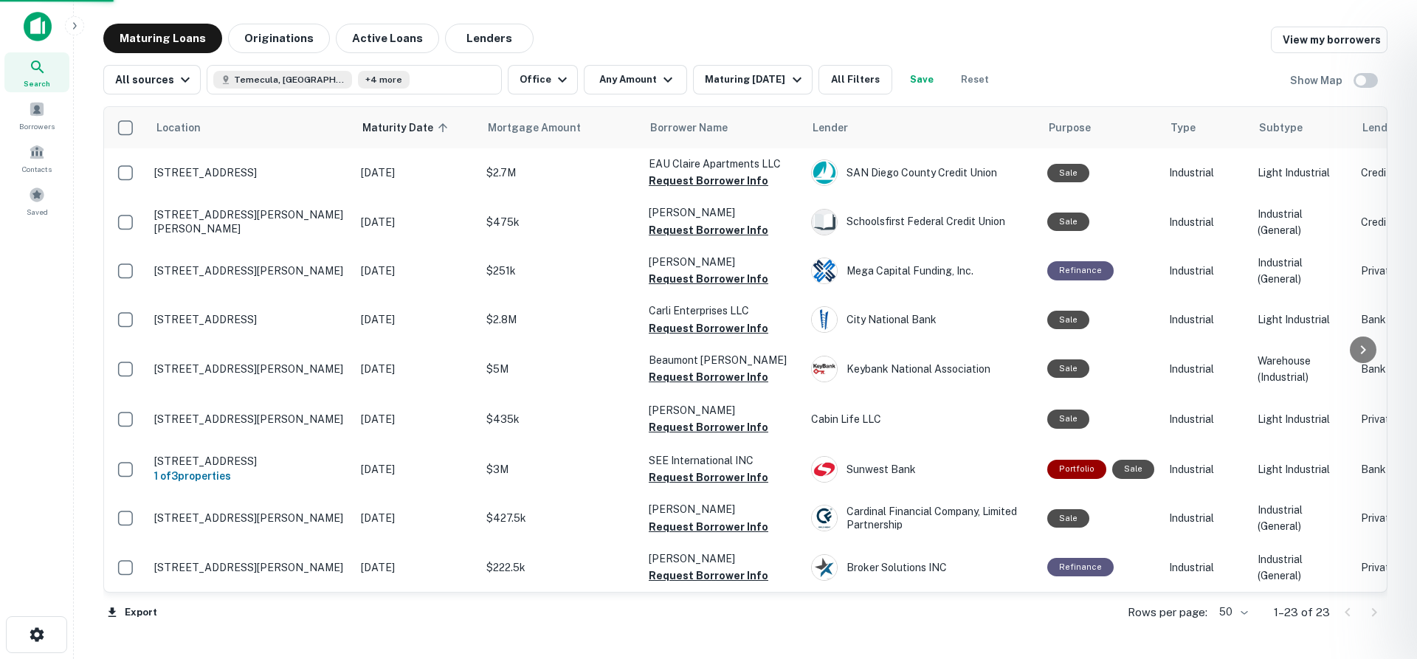
click at [550, 83] on div at bounding box center [708, 329] width 1417 height 659
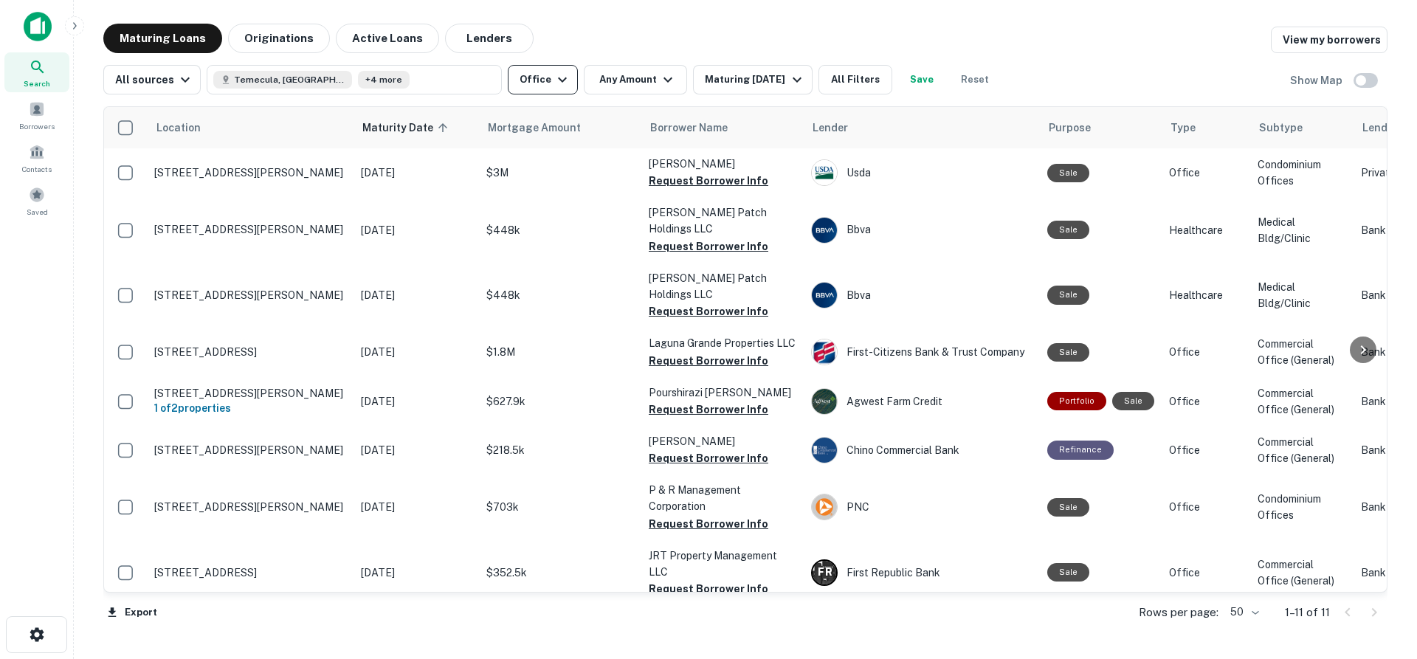
click at [554, 80] on icon "button" at bounding box center [563, 80] width 18 height 18
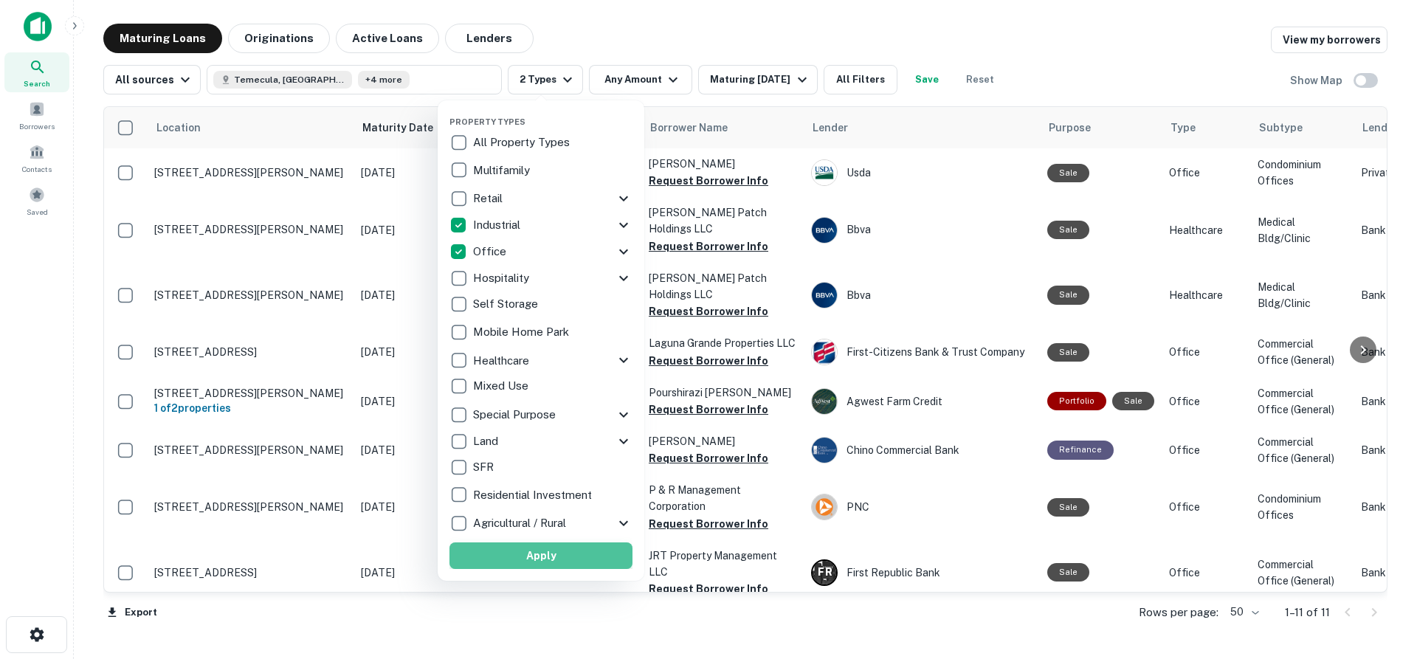
click at [537, 560] on button "Apply" at bounding box center [540, 555] width 183 height 27
click at [858, 75] on div at bounding box center [708, 329] width 1417 height 659
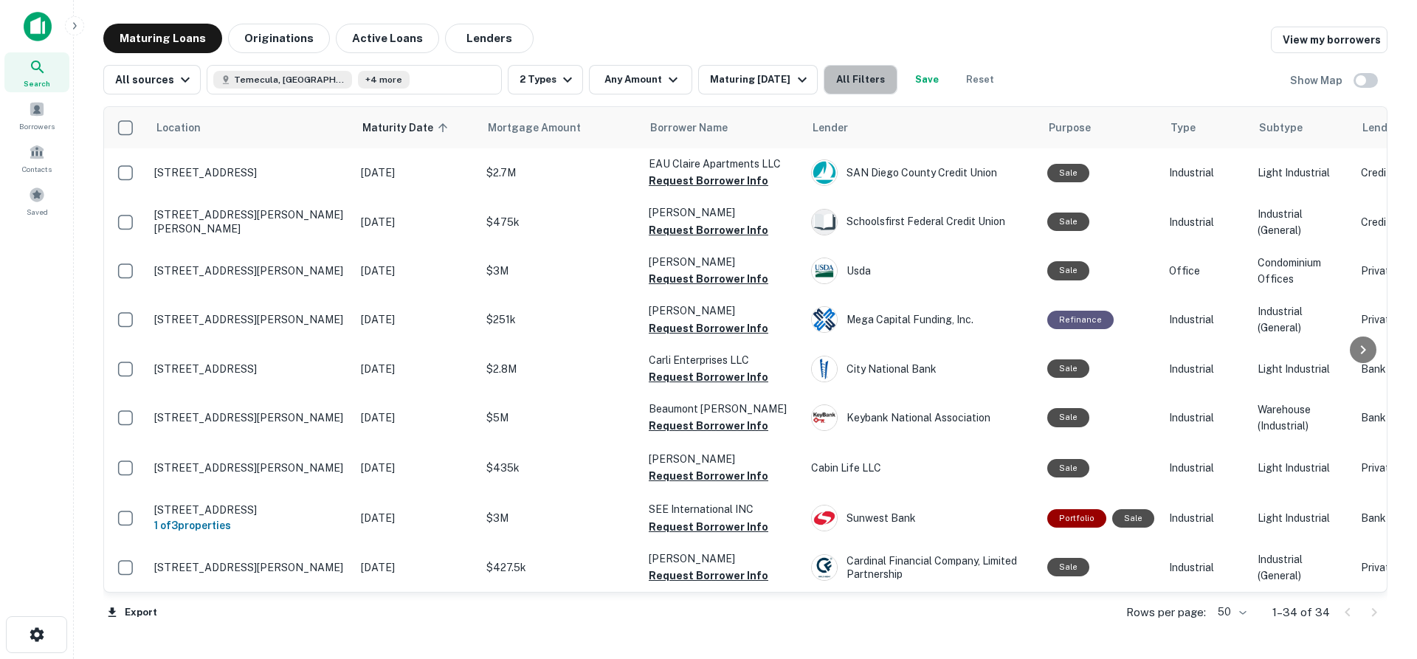
click at [858, 75] on button "All Filters" at bounding box center [861, 80] width 74 height 30
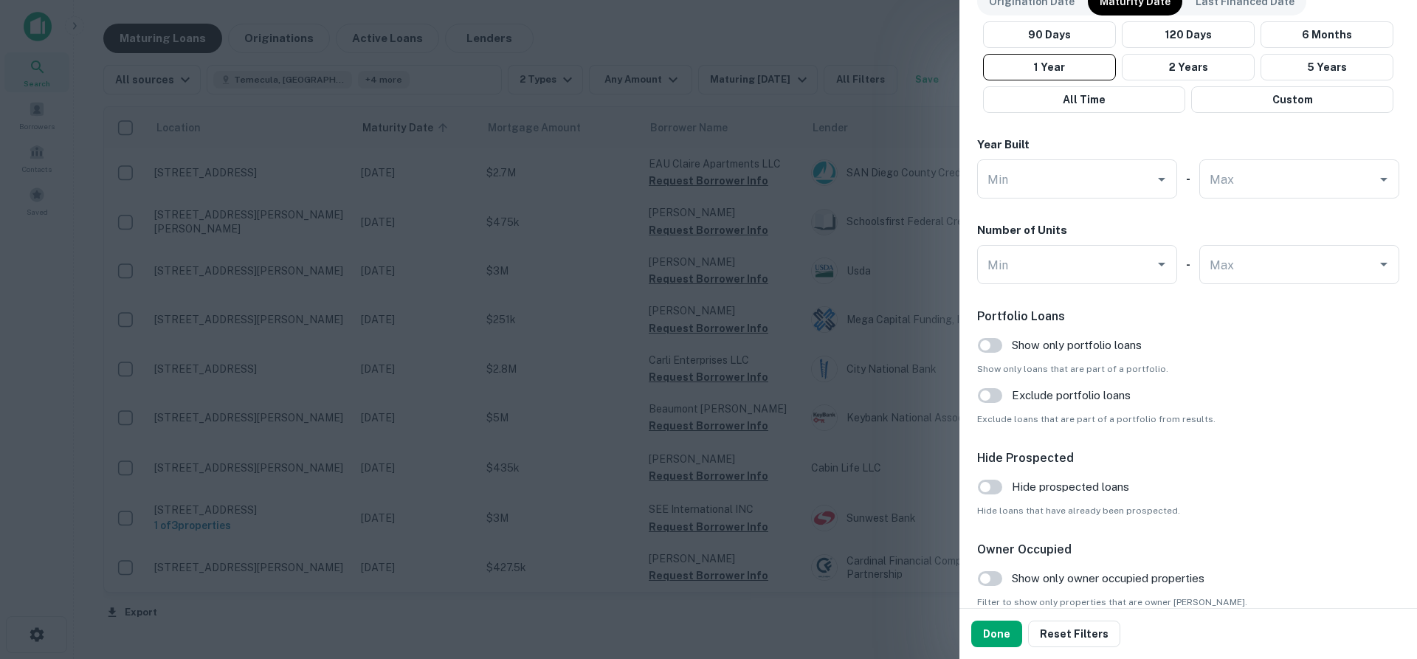
scroll to position [1326, 0]
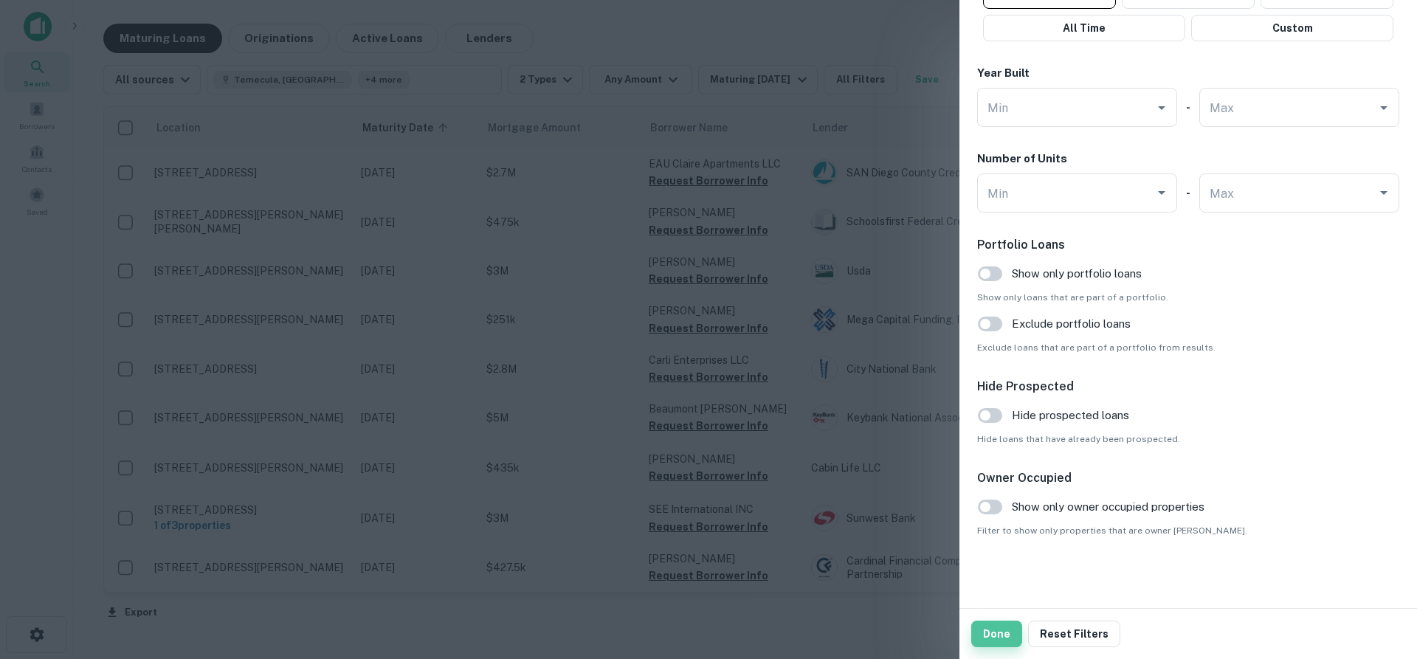
click at [999, 638] on button "Done" at bounding box center [996, 634] width 51 height 27
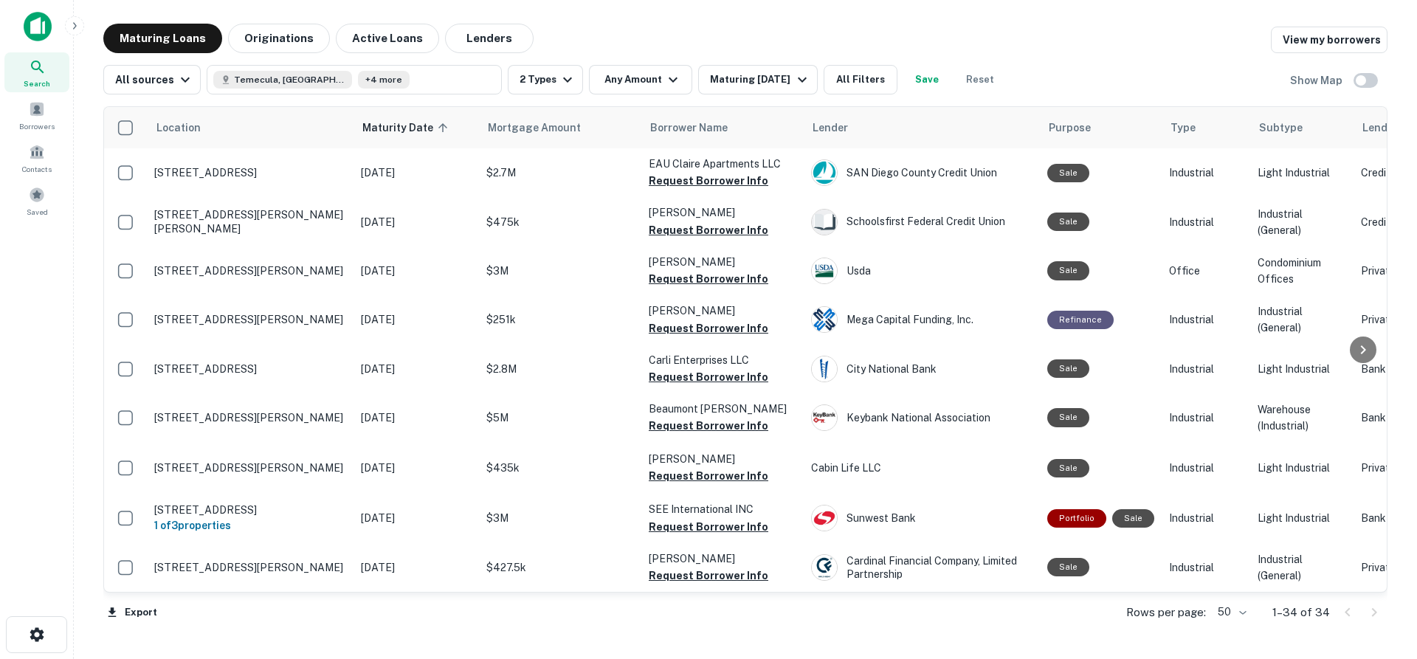
click at [923, 77] on button "Save" at bounding box center [926, 80] width 47 height 30
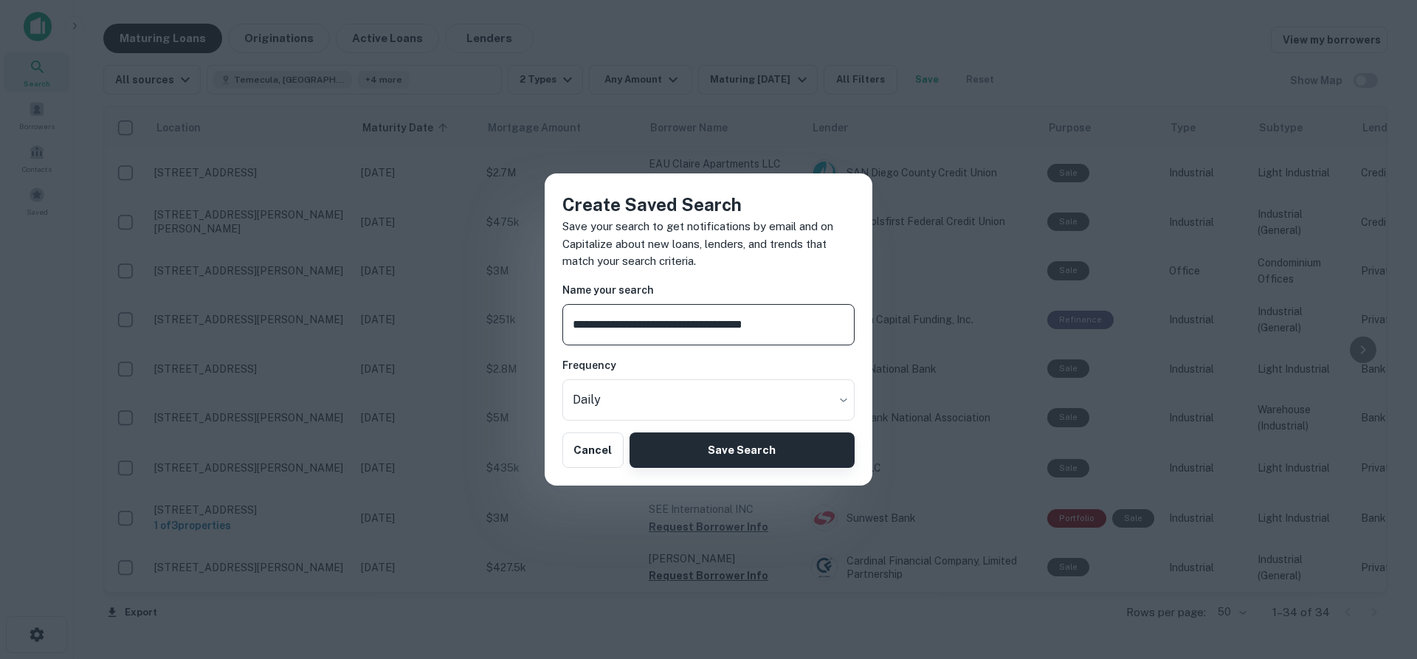
type input "**********"
click at [678, 444] on button "Save Search" at bounding box center [742, 450] width 225 height 35
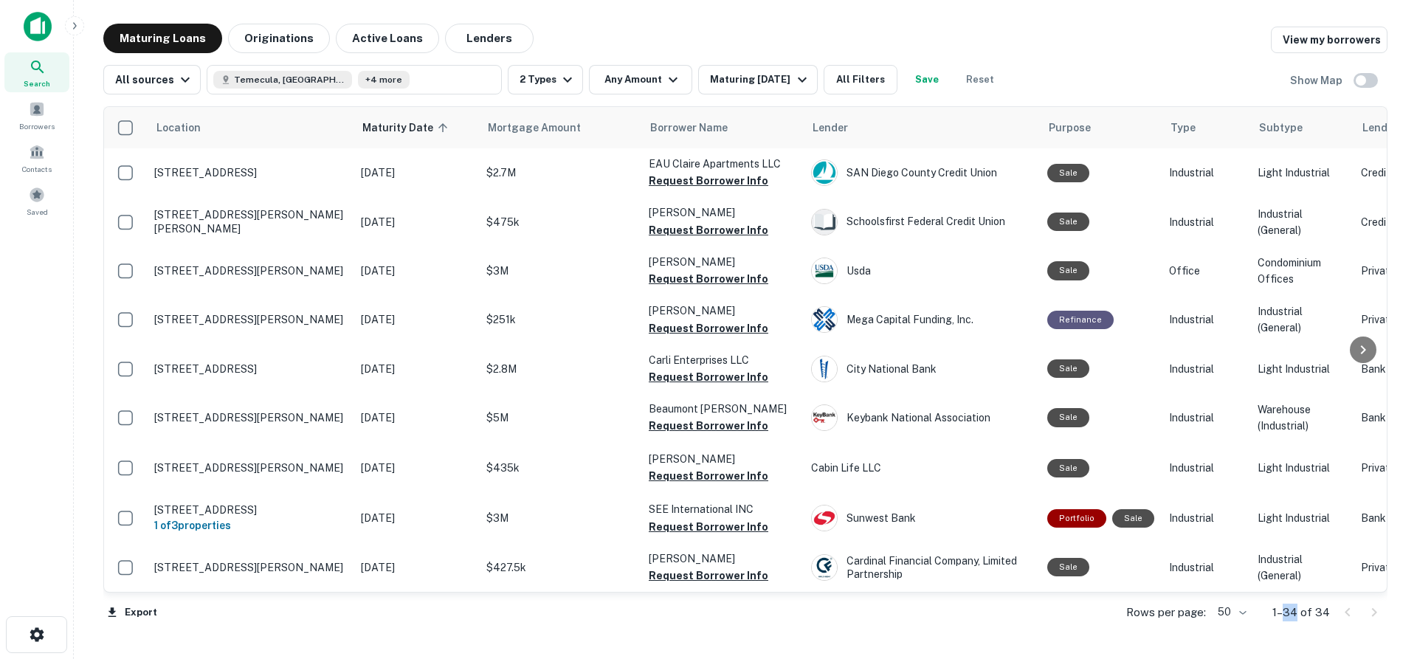
drag, startPoint x: 1300, startPoint y: 610, endPoint x: 1284, endPoint y: 616, distance: 17.3
click at [1284, 616] on p "1–34 of 34" at bounding box center [1301, 613] width 58 height 18
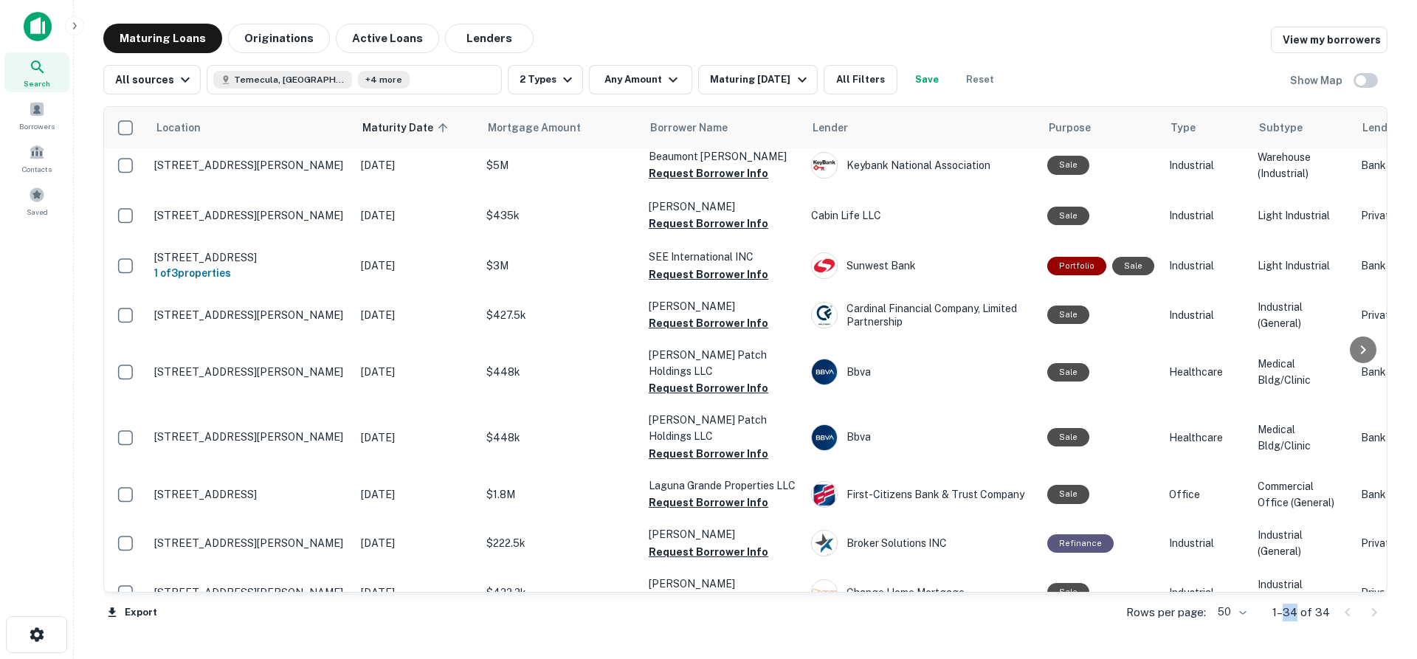
scroll to position [0, 0]
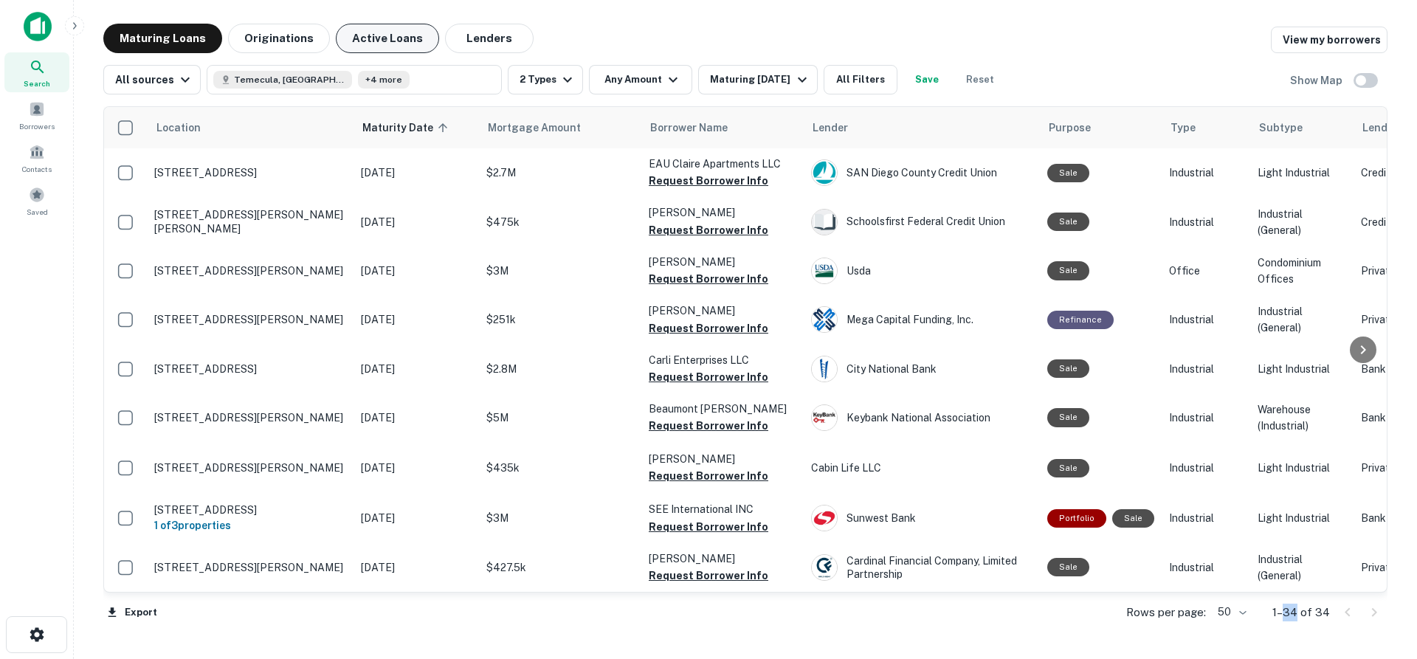
click at [371, 41] on button "Active Loans" at bounding box center [387, 39] width 103 height 30
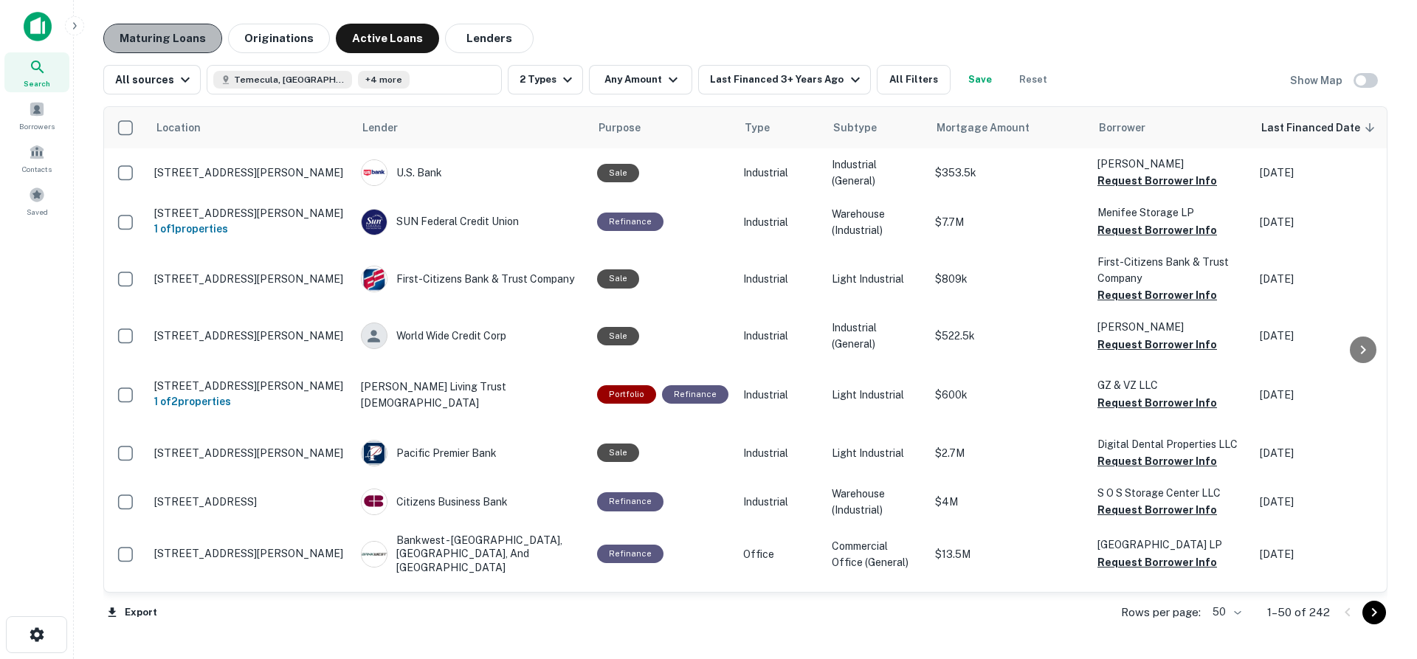
click at [169, 42] on button "Maturing Loans" at bounding box center [162, 39] width 119 height 30
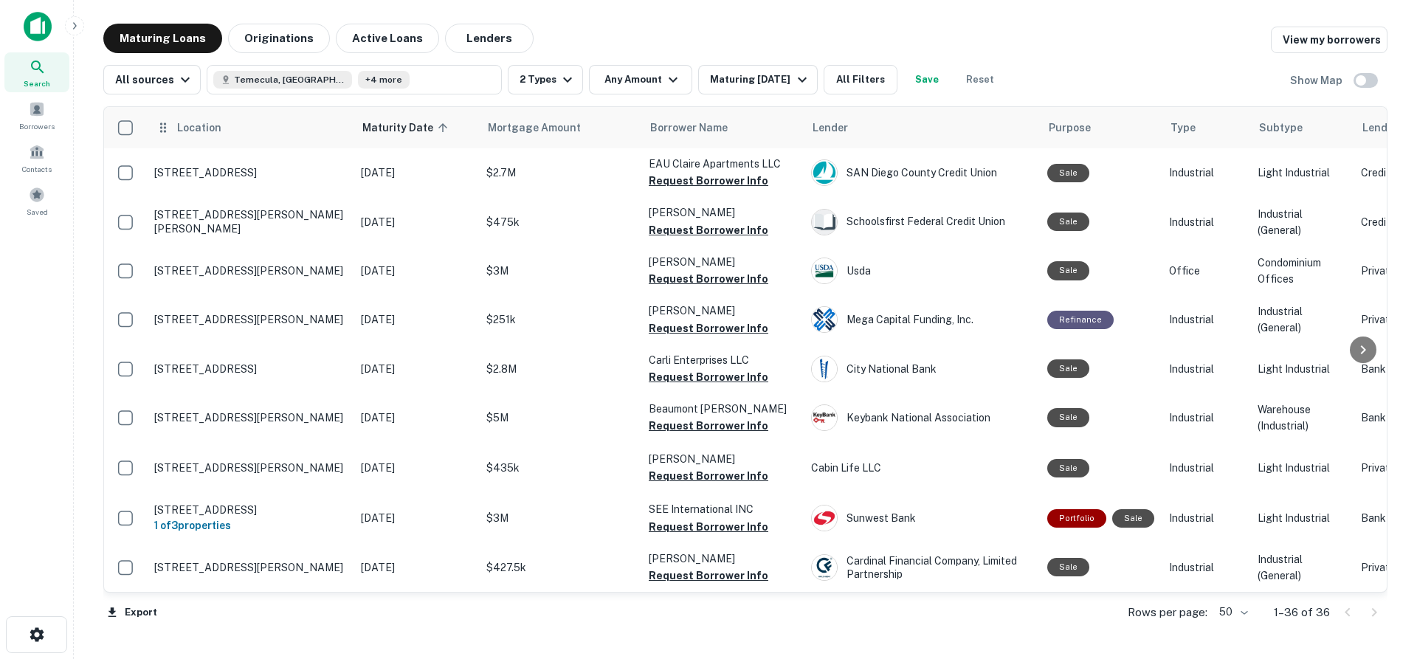
click at [164, 129] on icon at bounding box center [163, 128] width 15 height 18
click at [162, 129] on icon at bounding box center [163, 128] width 15 height 18
click at [202, 134] on span "Location" at bounding box center [198, 128] width 45 height 18
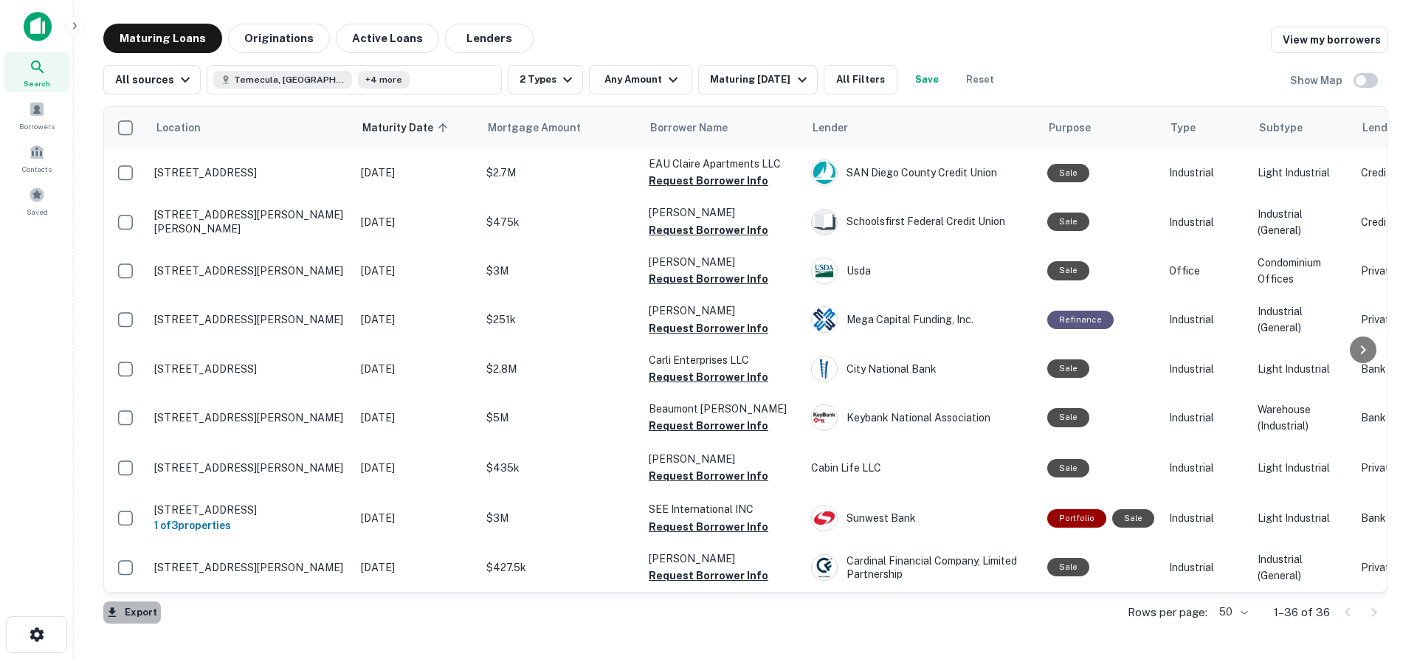
click at [147, 619] on button "Export" at bounding box center [132, 613] width 58 height 22
click at [167, 633] on li "Export as Excel (.xlsx)" at bounding box center [186, 628] width 167 height 27
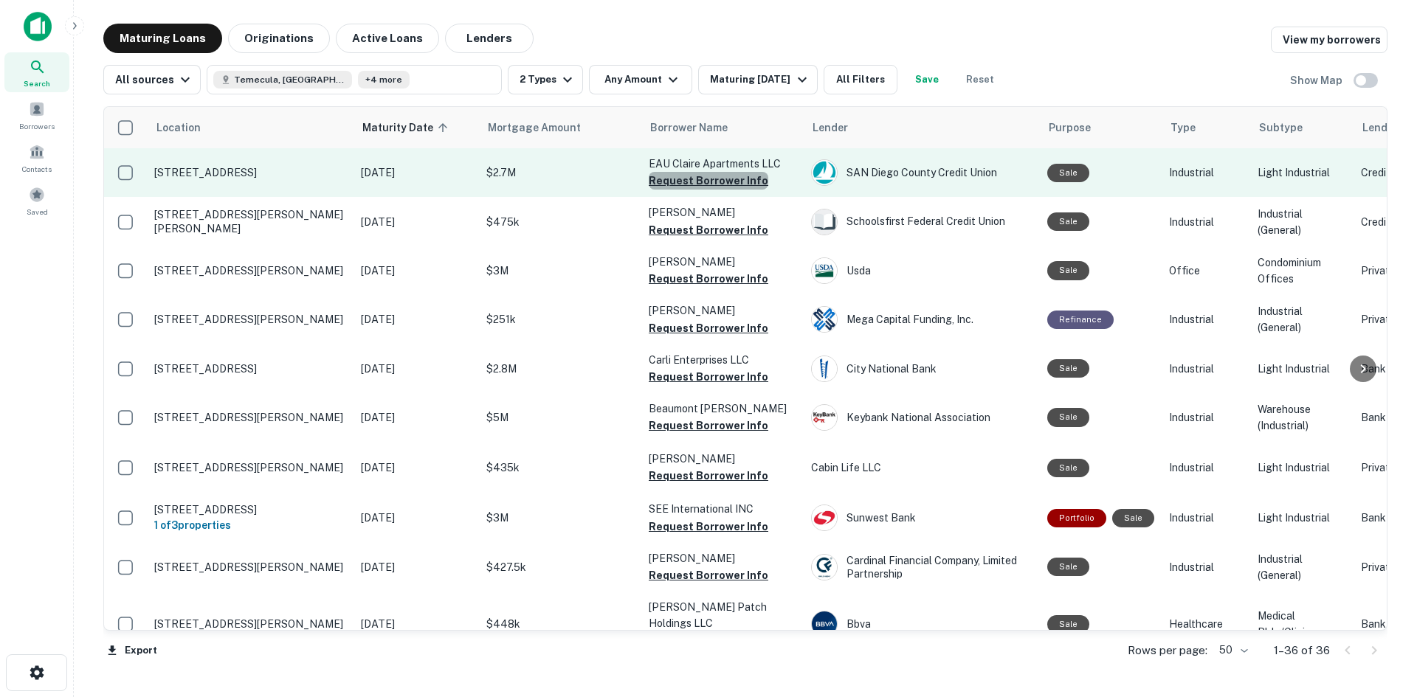
click at [711, 184] on button "Request Borrower Info" at bounding box center [709, 181] width 120 height 18
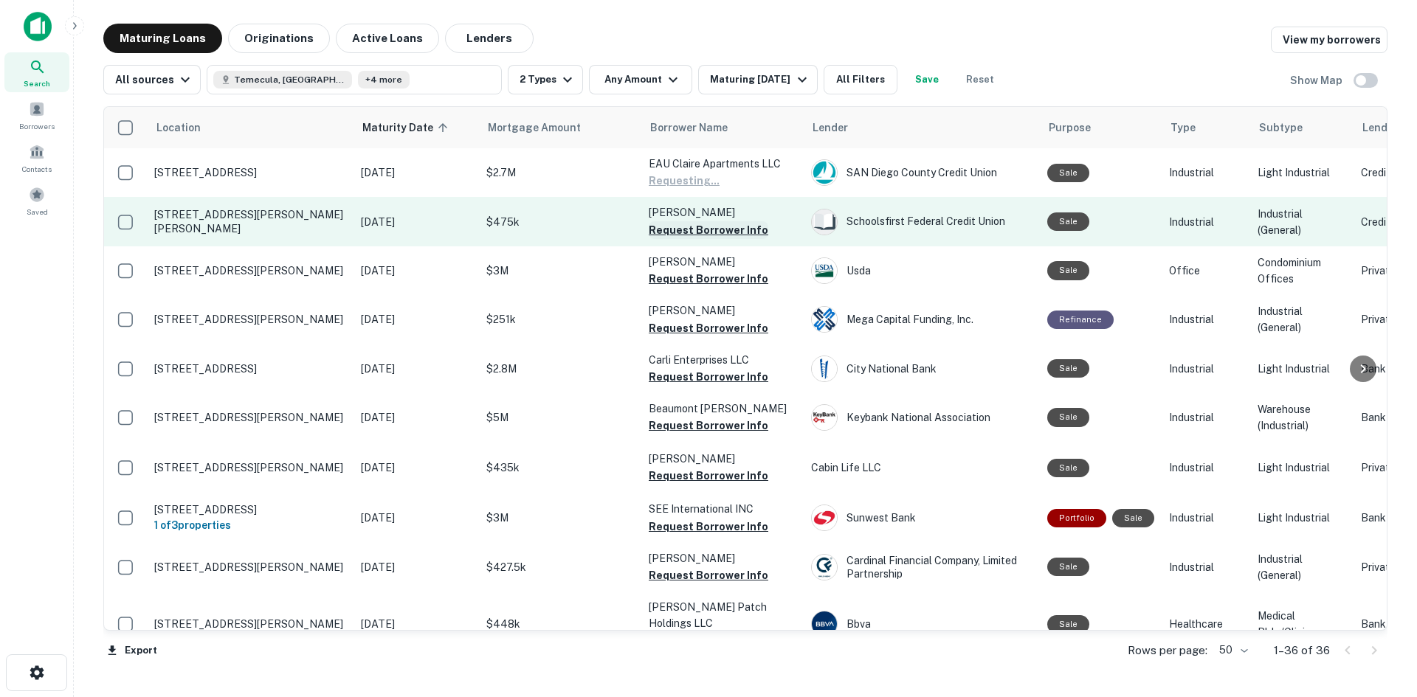
click at [708, 230] on button "Request Borrower Info" at bounding box center [709, 230] width 120 height 18
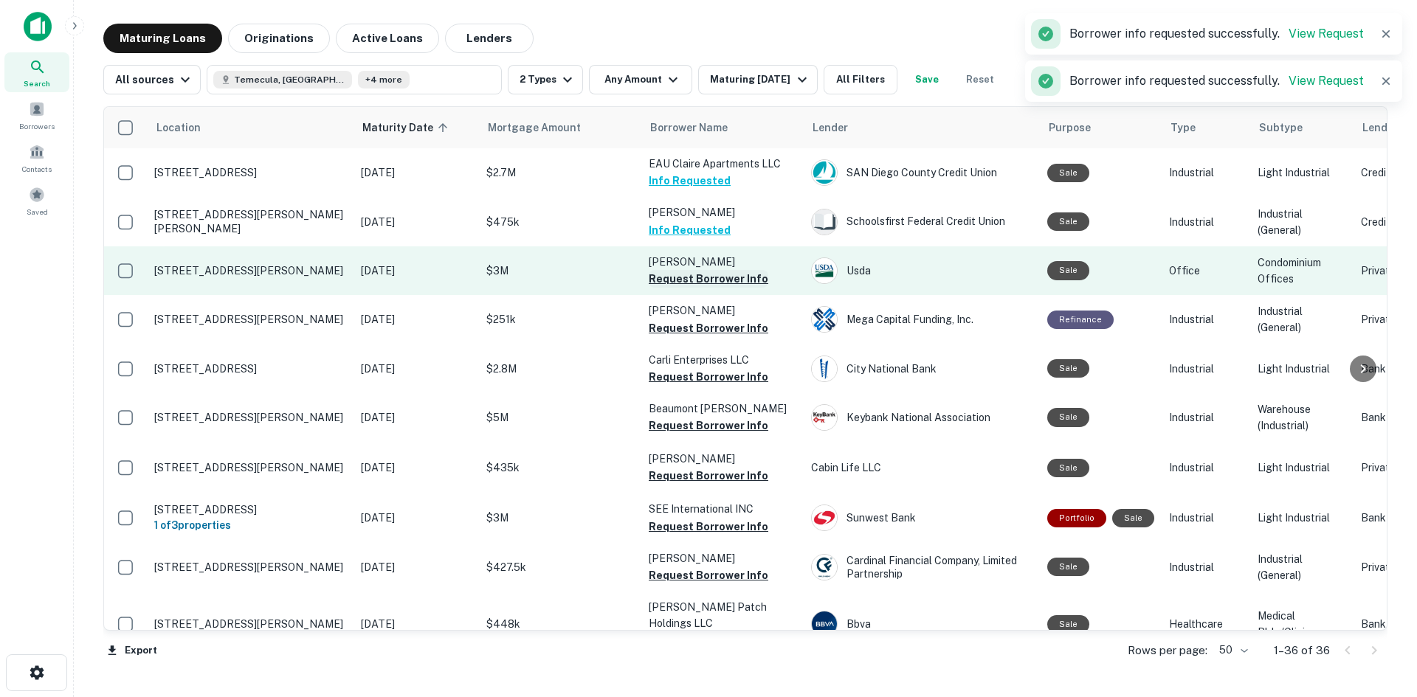
click at [699, 279] on button "Request Borrower Info" at bounding box center [709, 279] width 120 height 18
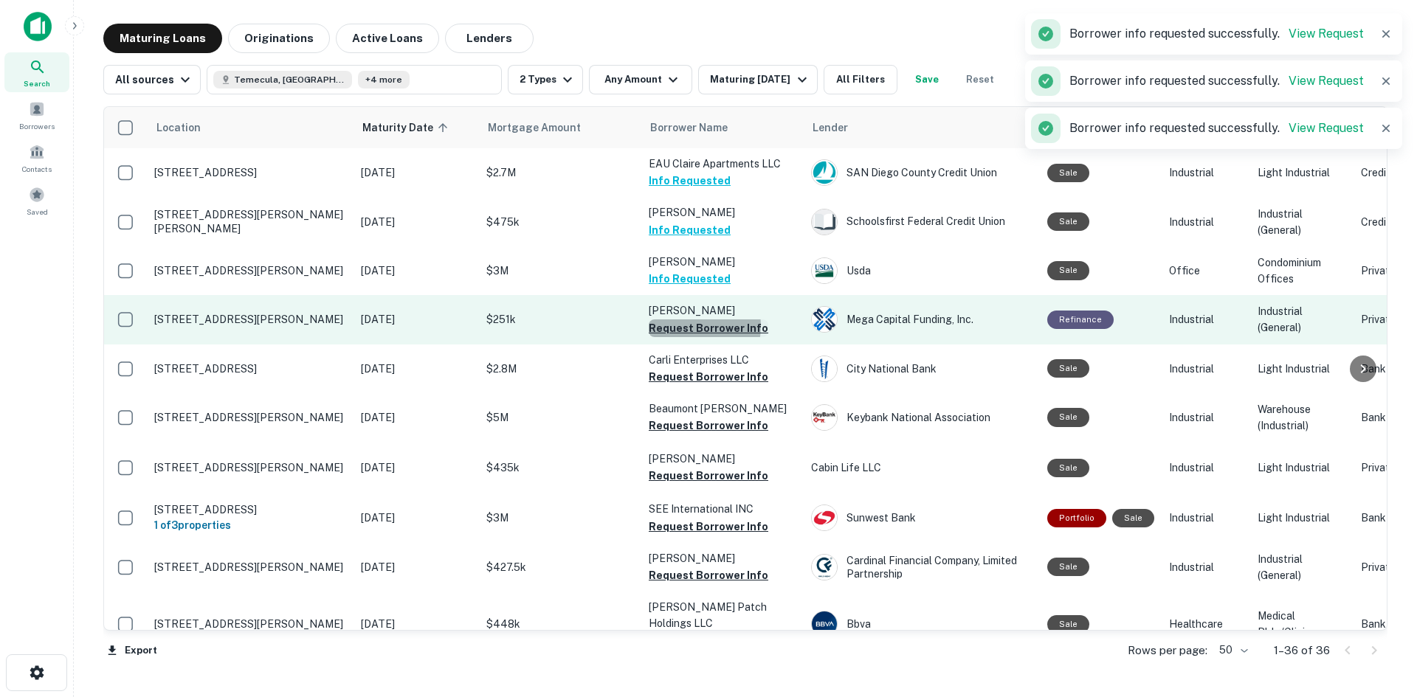
click at [694, 326] on button "Request Borrower Info" at bounding box center [709, 329] width 120 height 18
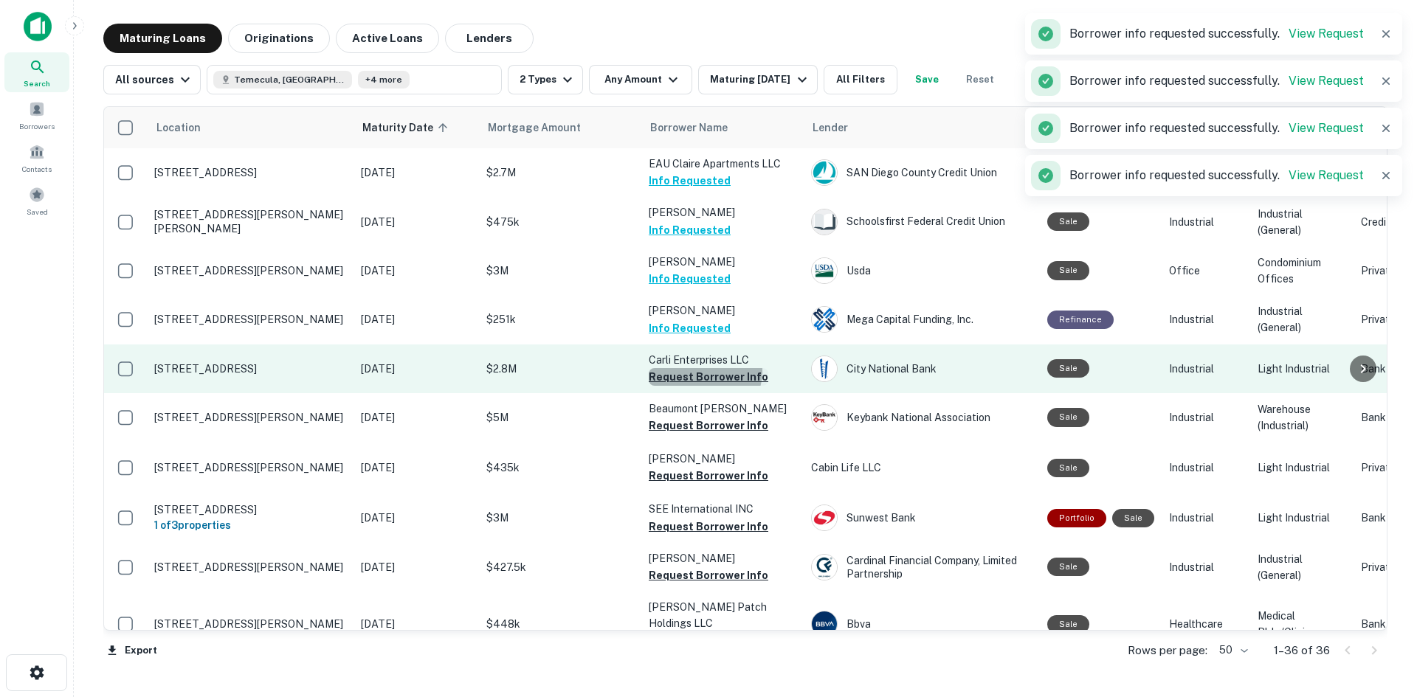
click at [697, 371] on button "Request Borrower Info" at bounding box center [709, 377] width 120 height 18
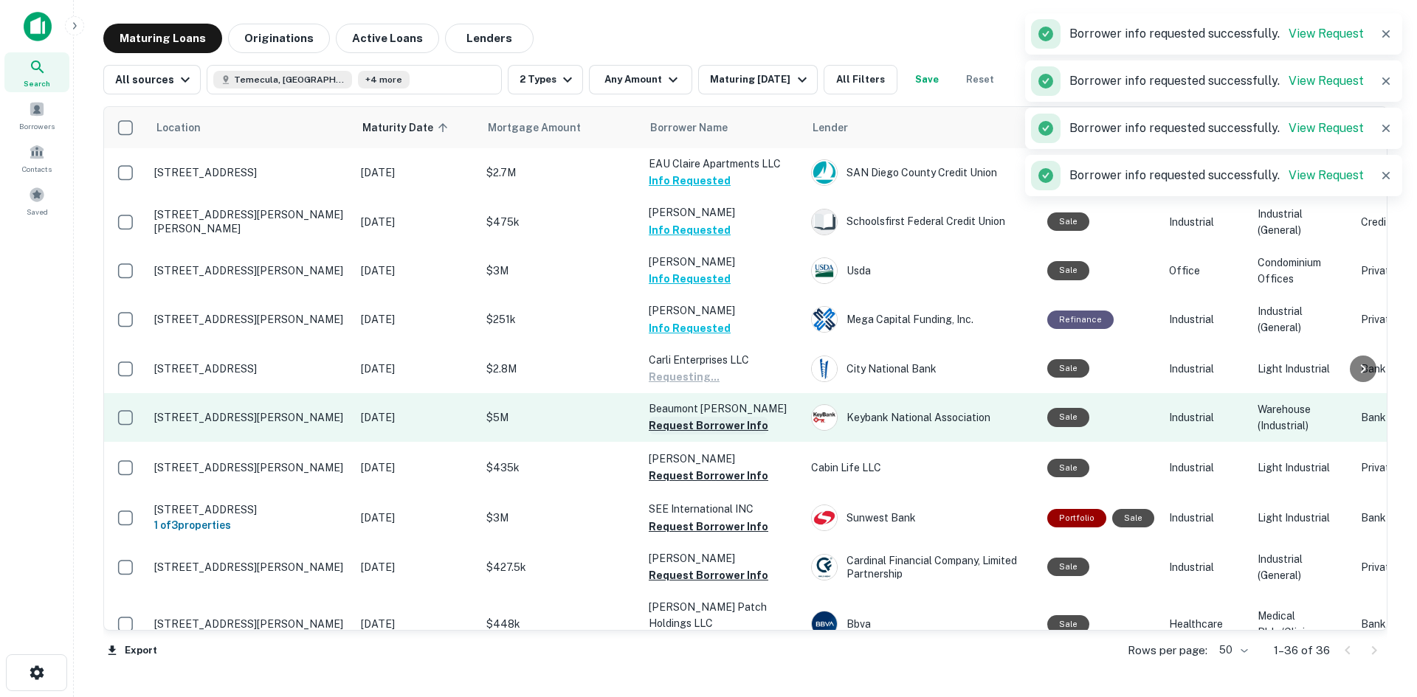
click at [700, 424] on button "Request Borrower Info" at bounding box center [709, 426] width 120 height 18
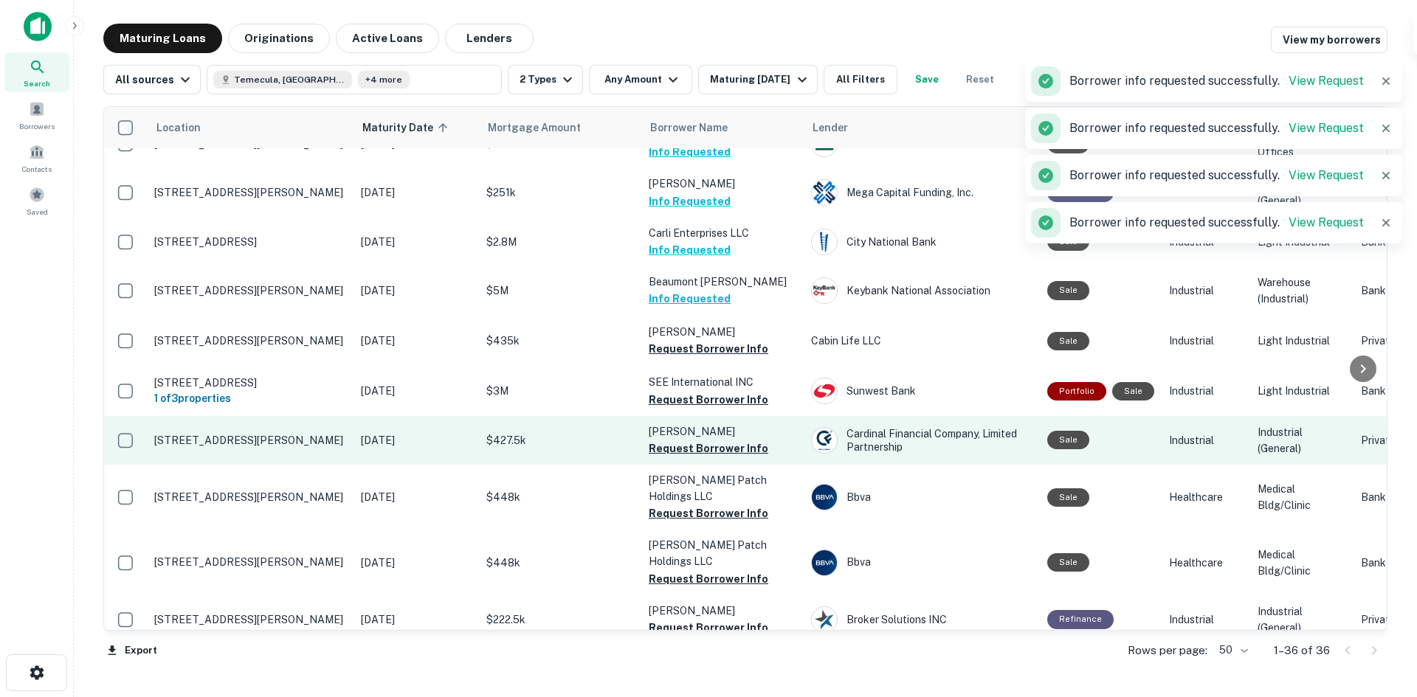
scroll to position [148, 0]
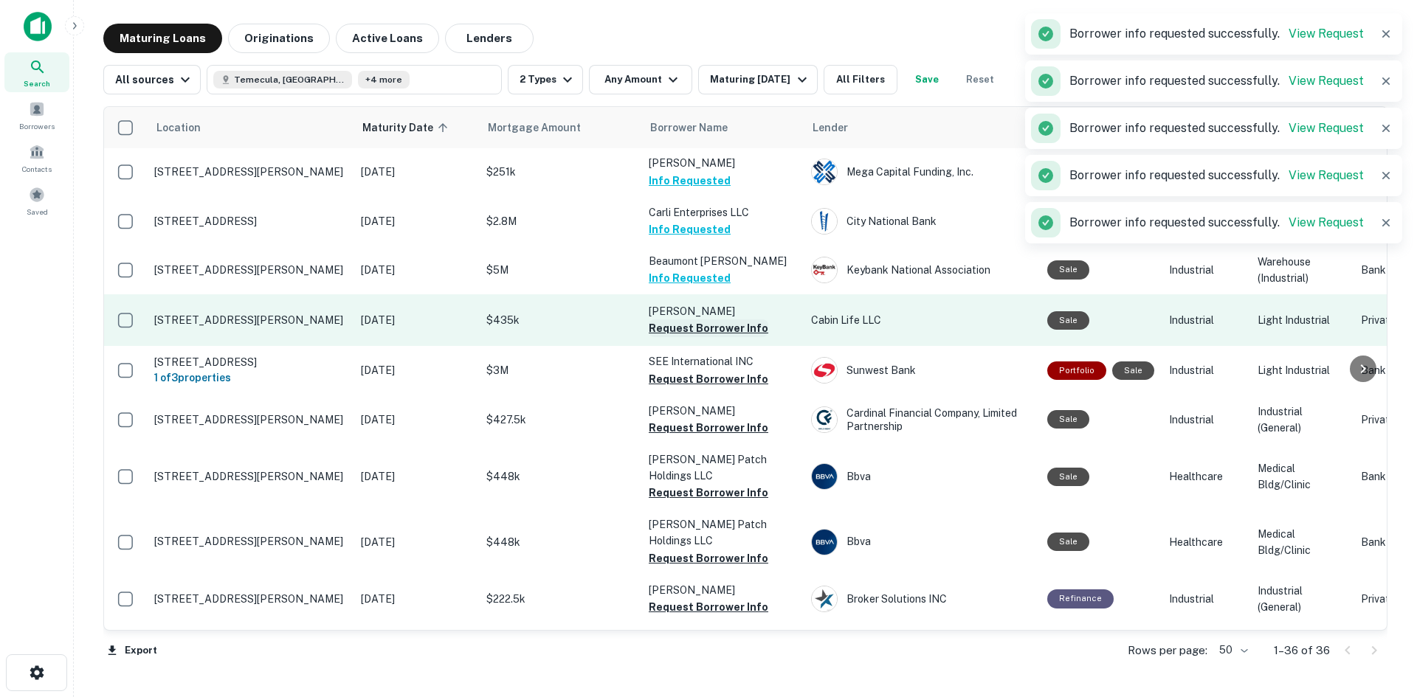
click at [686, 326] on button "Request Borrower Info" at bounding box center [709, 329] width 120 height 18
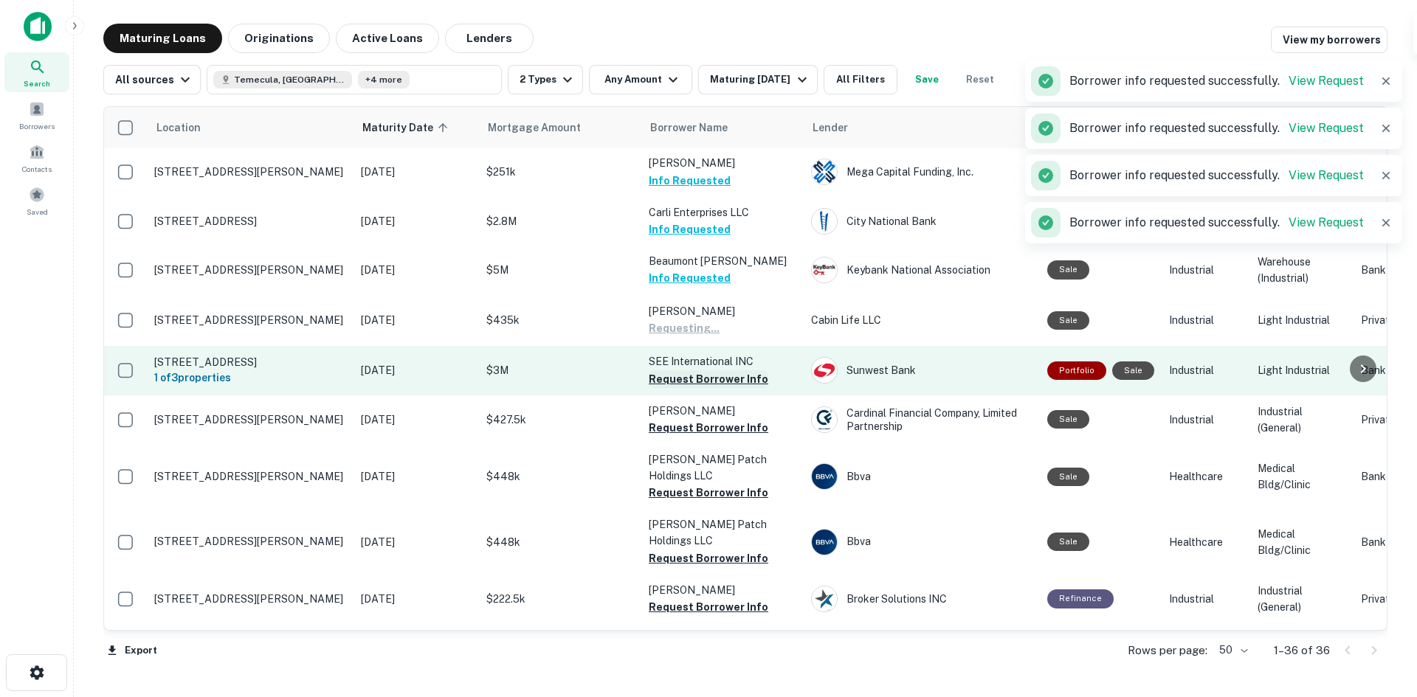
click at [689, 379] on button "Request Borrower Info" at bounding box center [709, 380] width 120 height 18
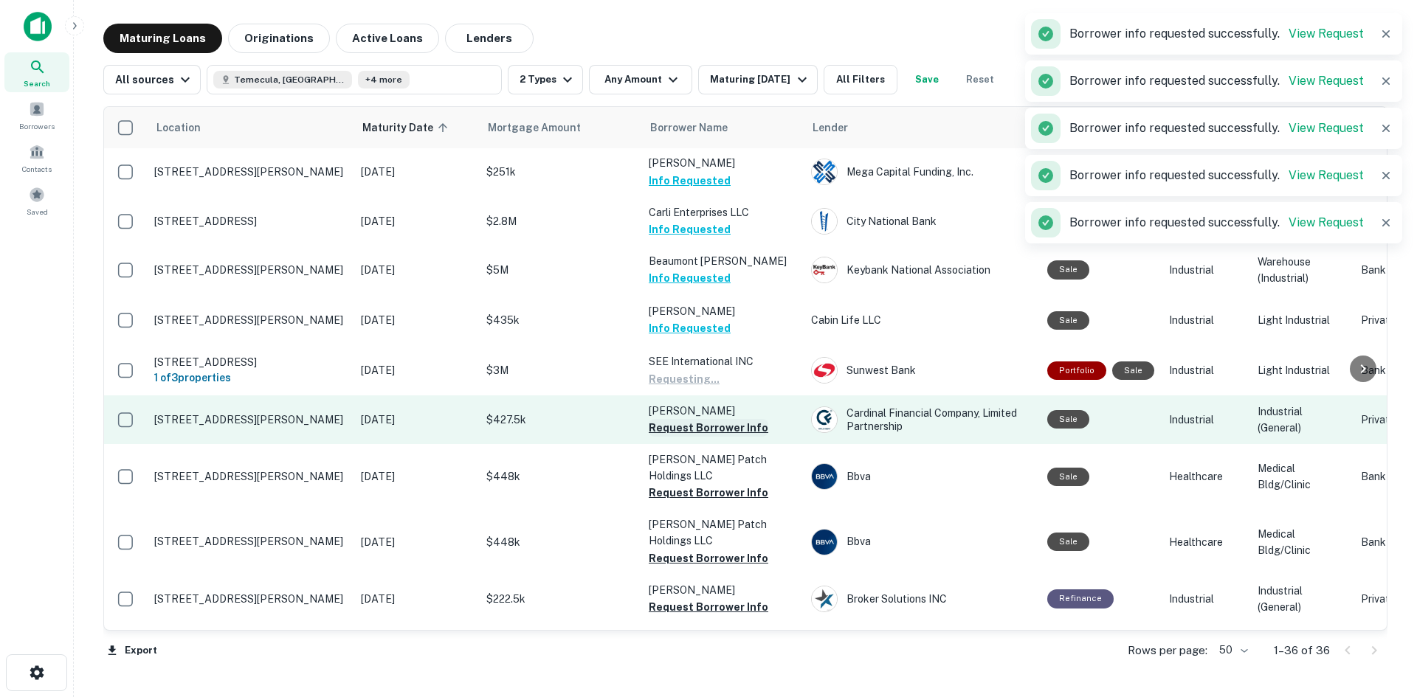
click at [697, 428] on button "Request Borrower Info" at bounding box center [709, 428] width 120 height 18
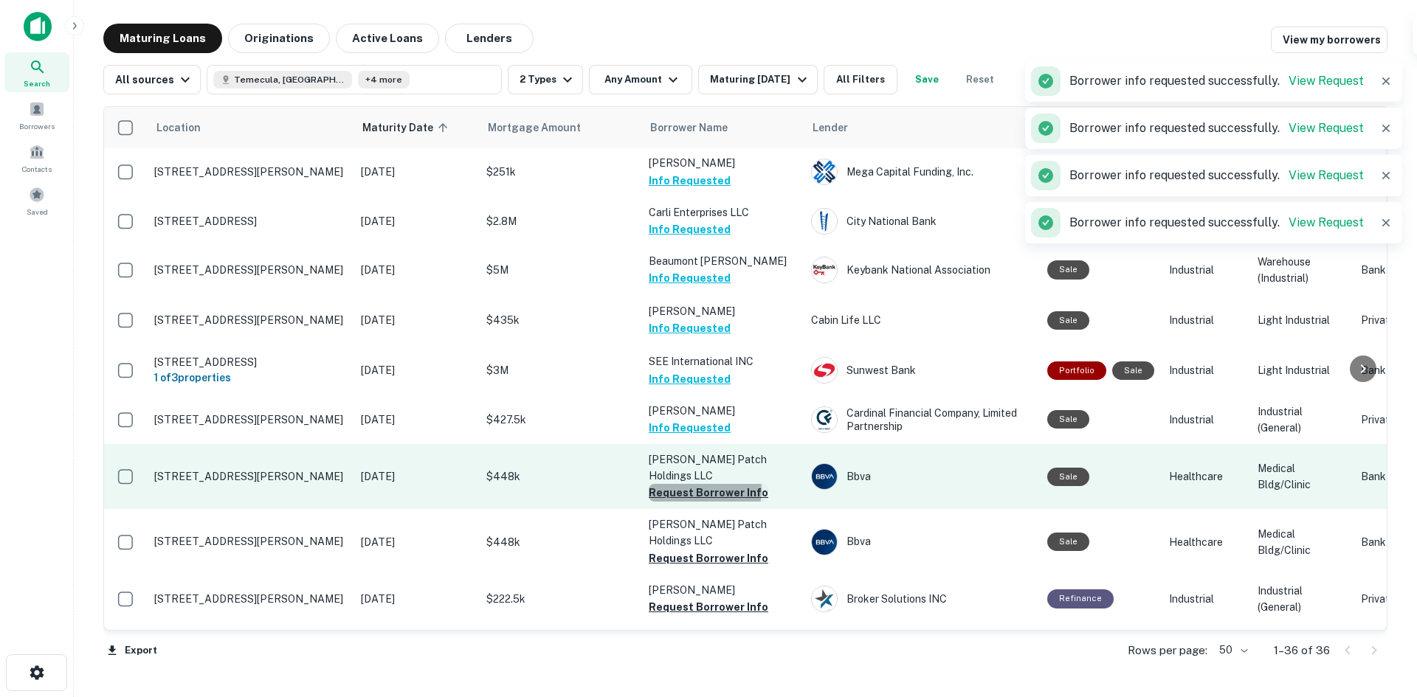
click at [698, 484] on button "Request Borrower Info" at bounding box center [709, 493] width 120 height 18
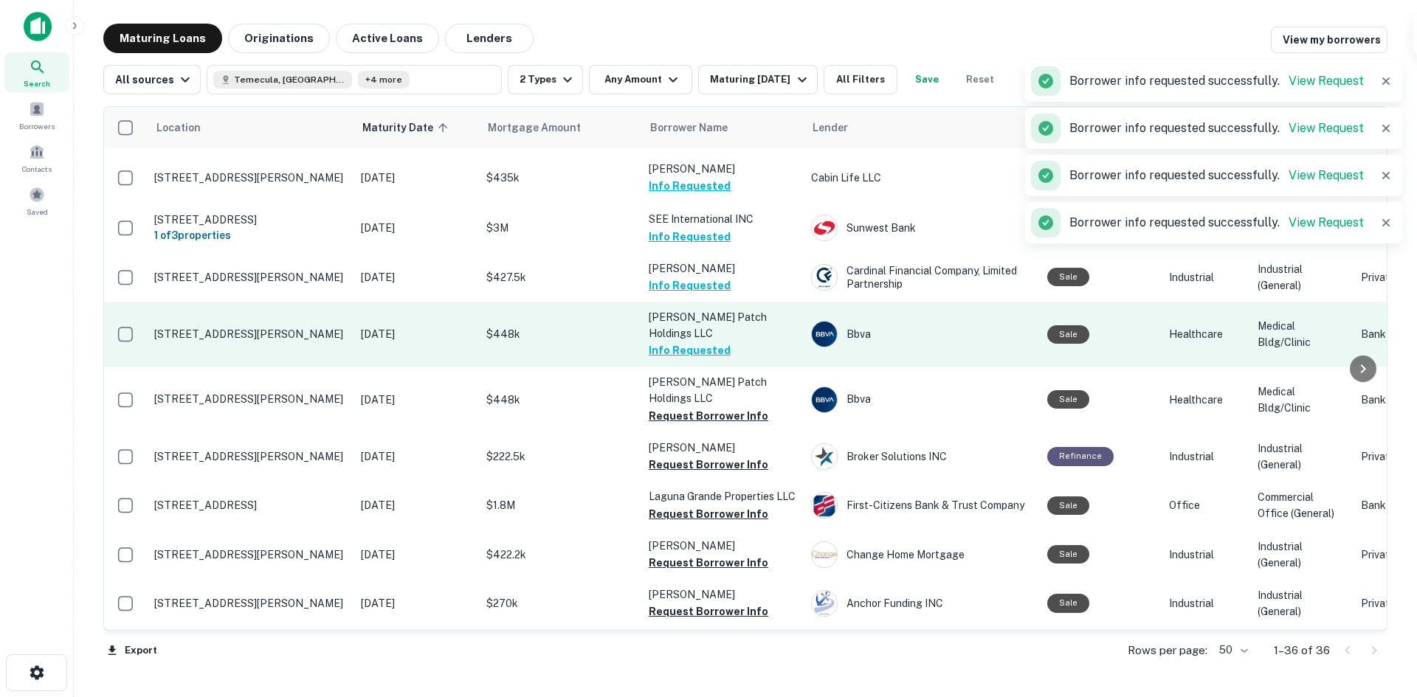
scroll to position [369, 0]
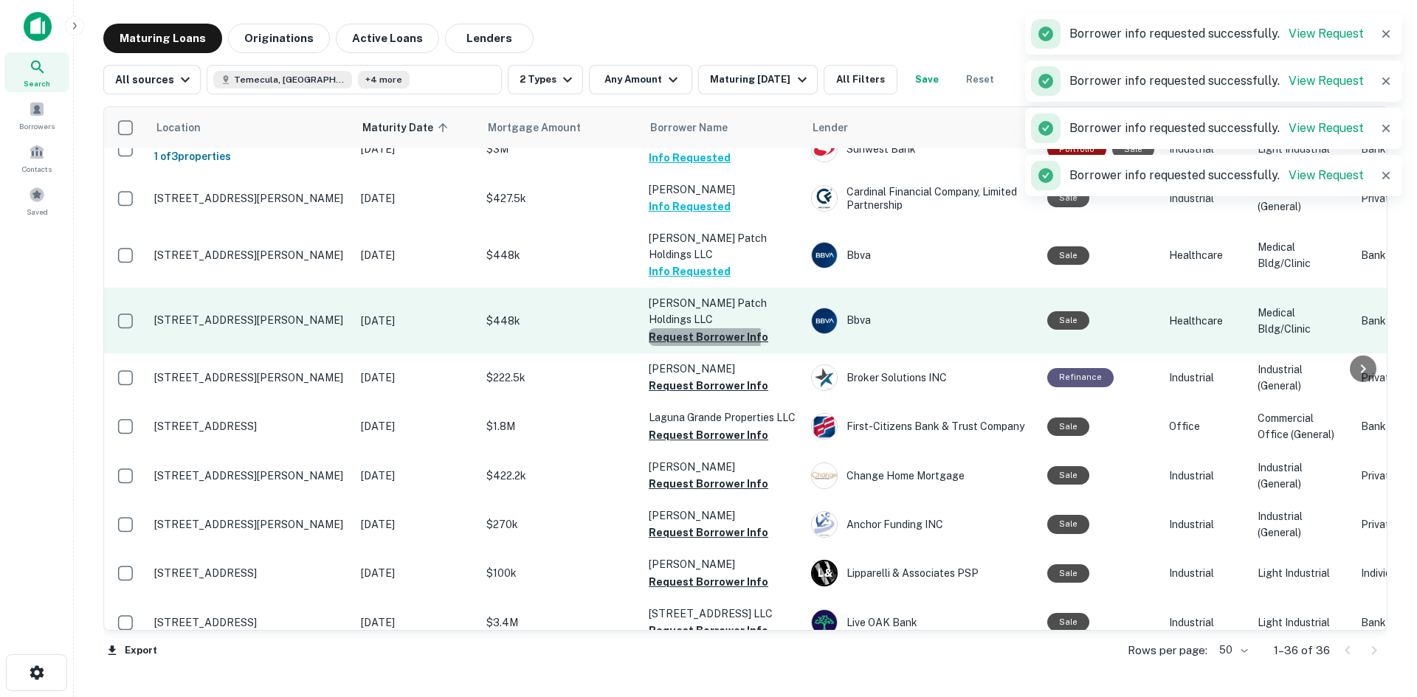
click at [686, 328] on button "Request Borrower Info" at bounding box center [709, 337] width 120 height 18
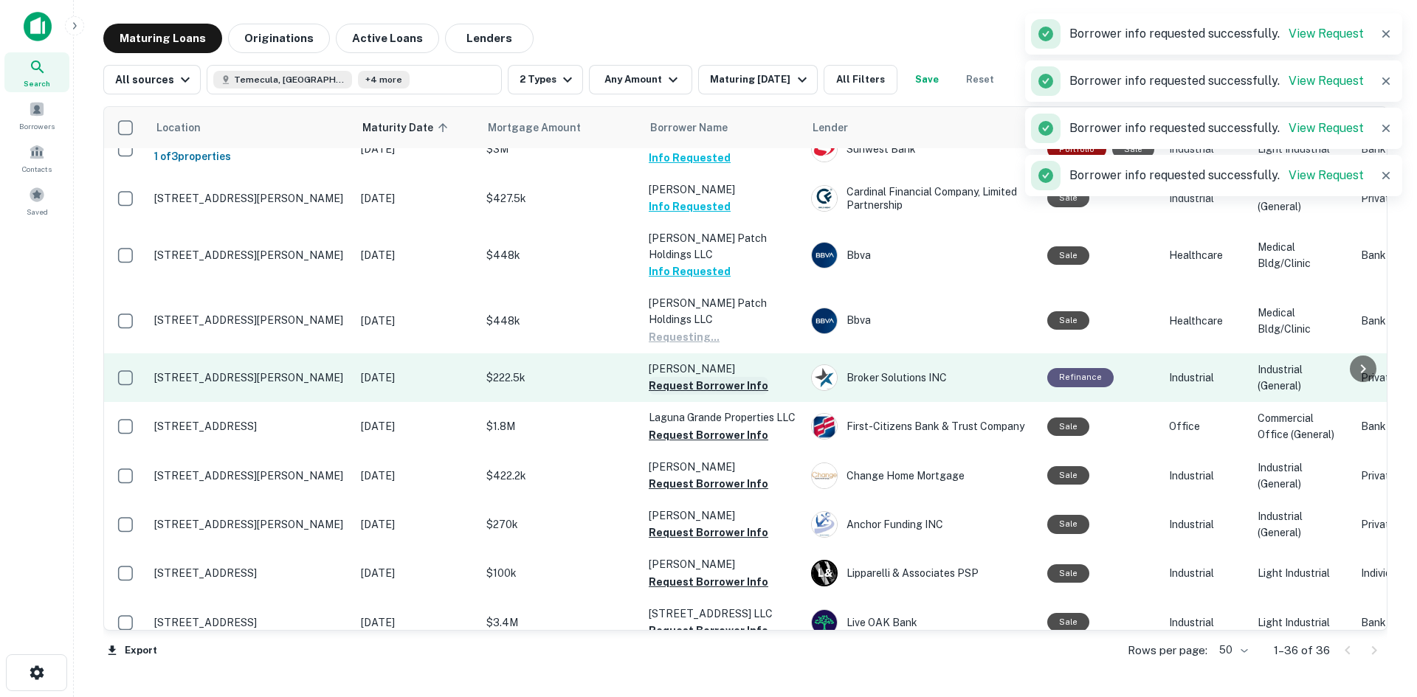
click at [686, 377] on button "Request Borrower Info" at bounding box center [709, 386] width 120 height 18
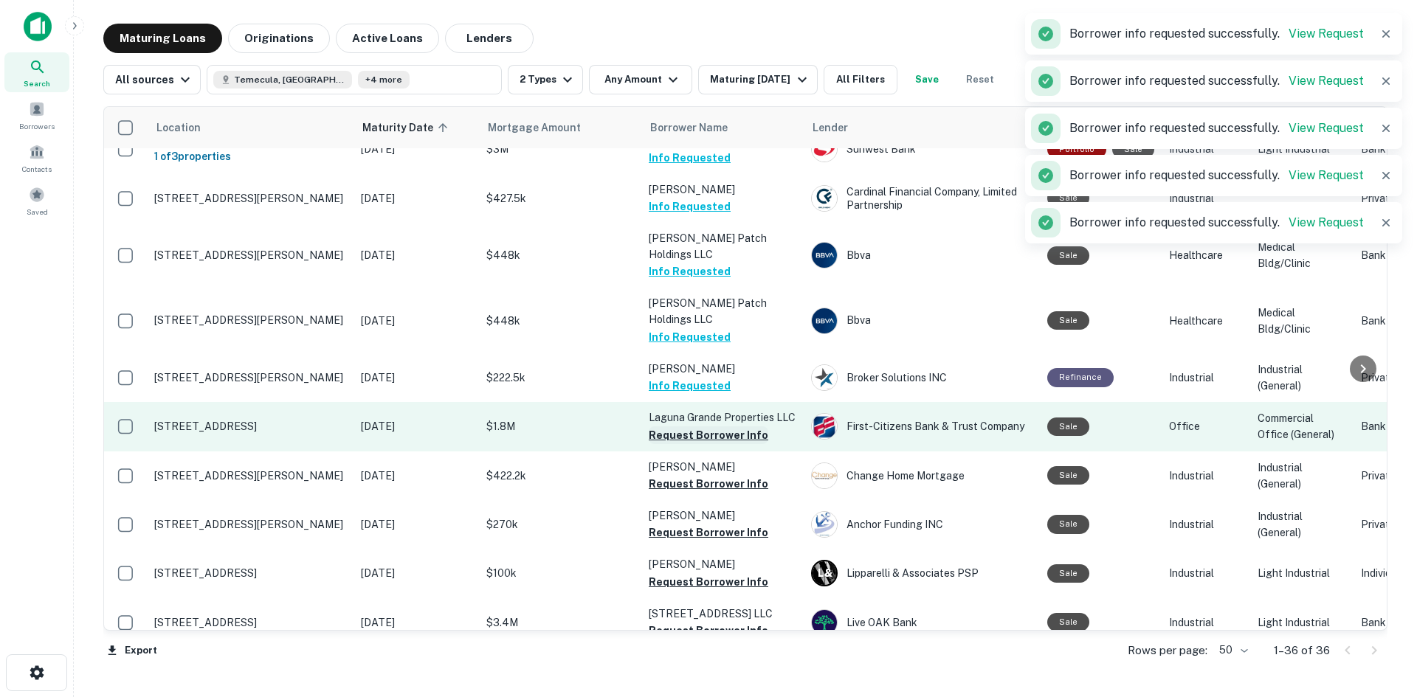
click at [695, 427] on button "Request Borrower Info" at bounding box center [709, 436] width 120 height 18
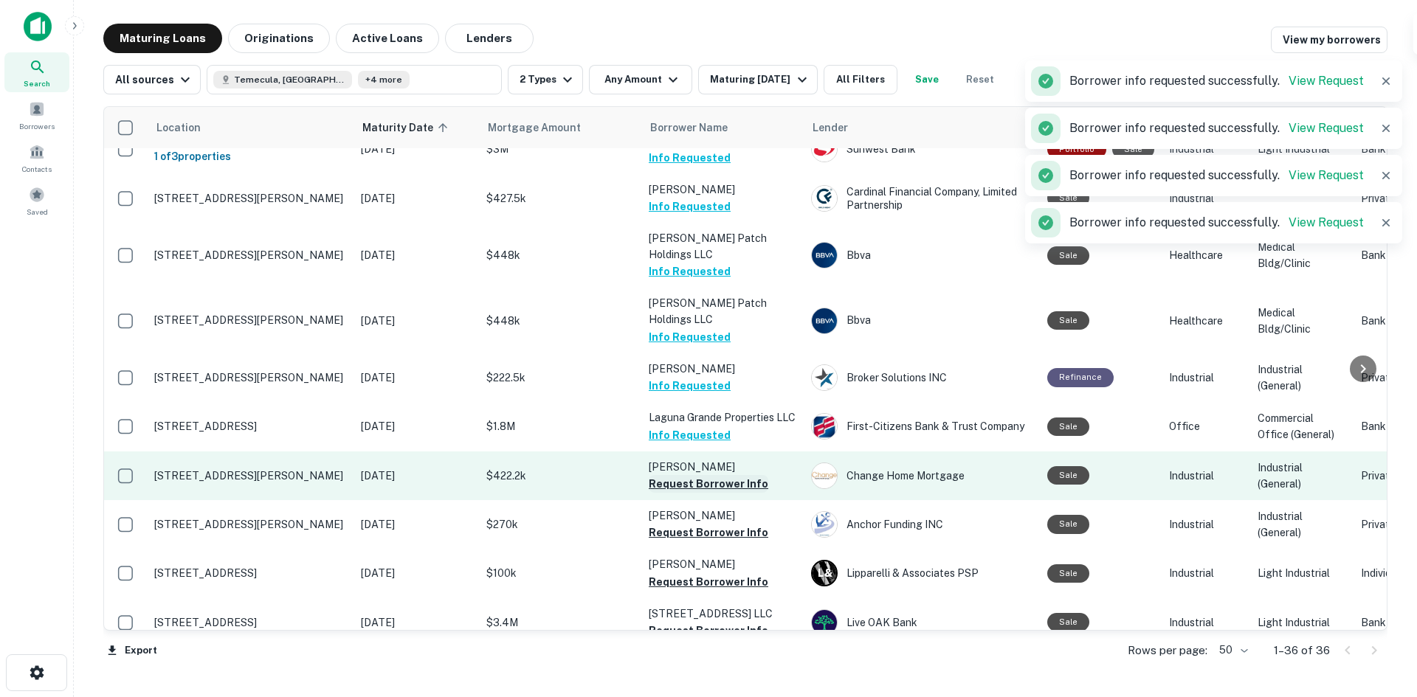
click at [700, 475] on button "Request Borrower Info" at bounding box center [709, 484] width 120 height 18
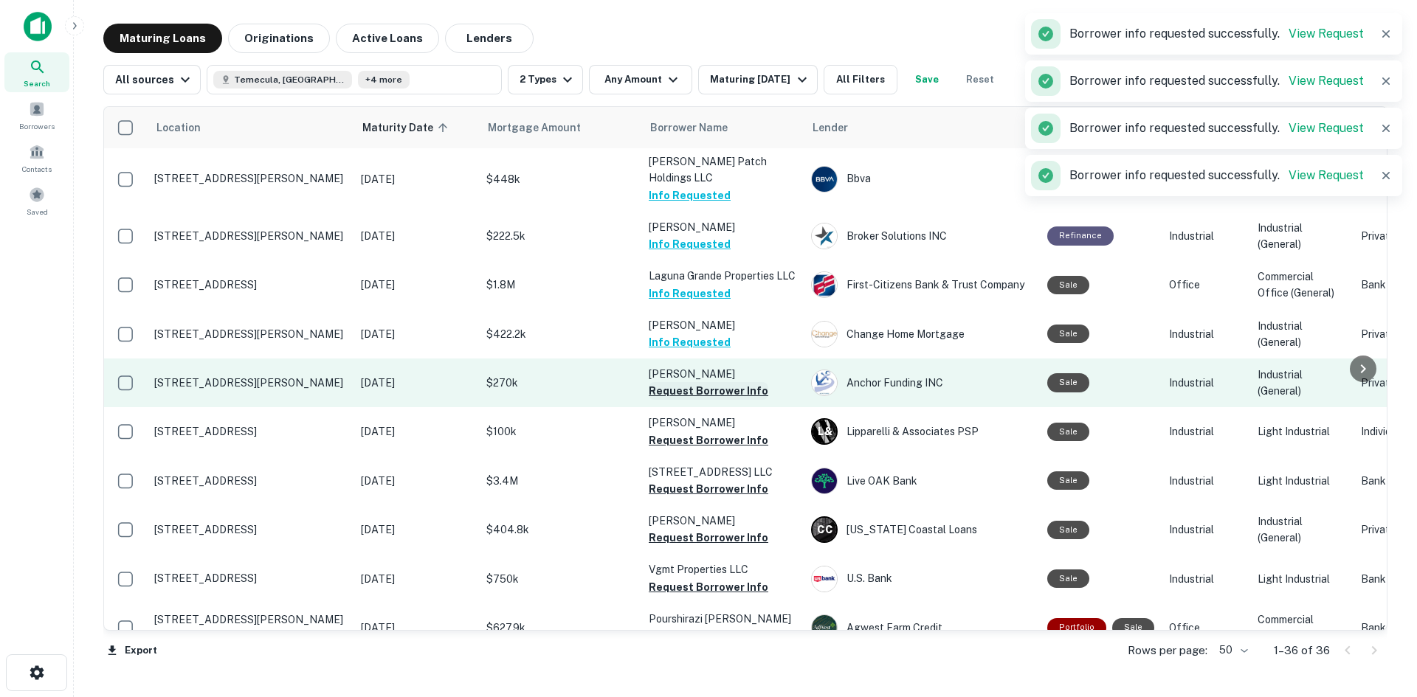
scroll to position [590, 0]
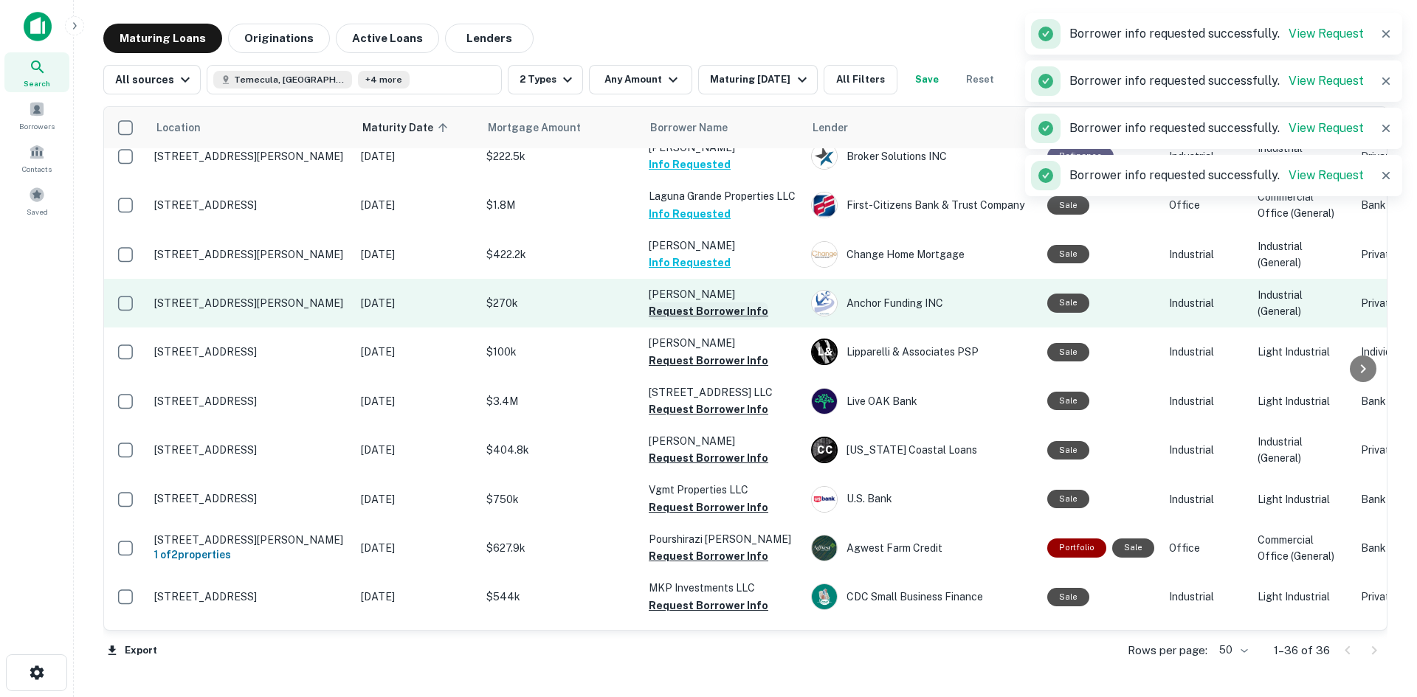
click at [674, 303] on button "Request Borrower Info" at bounding box center [709, 312] width 120 height 18
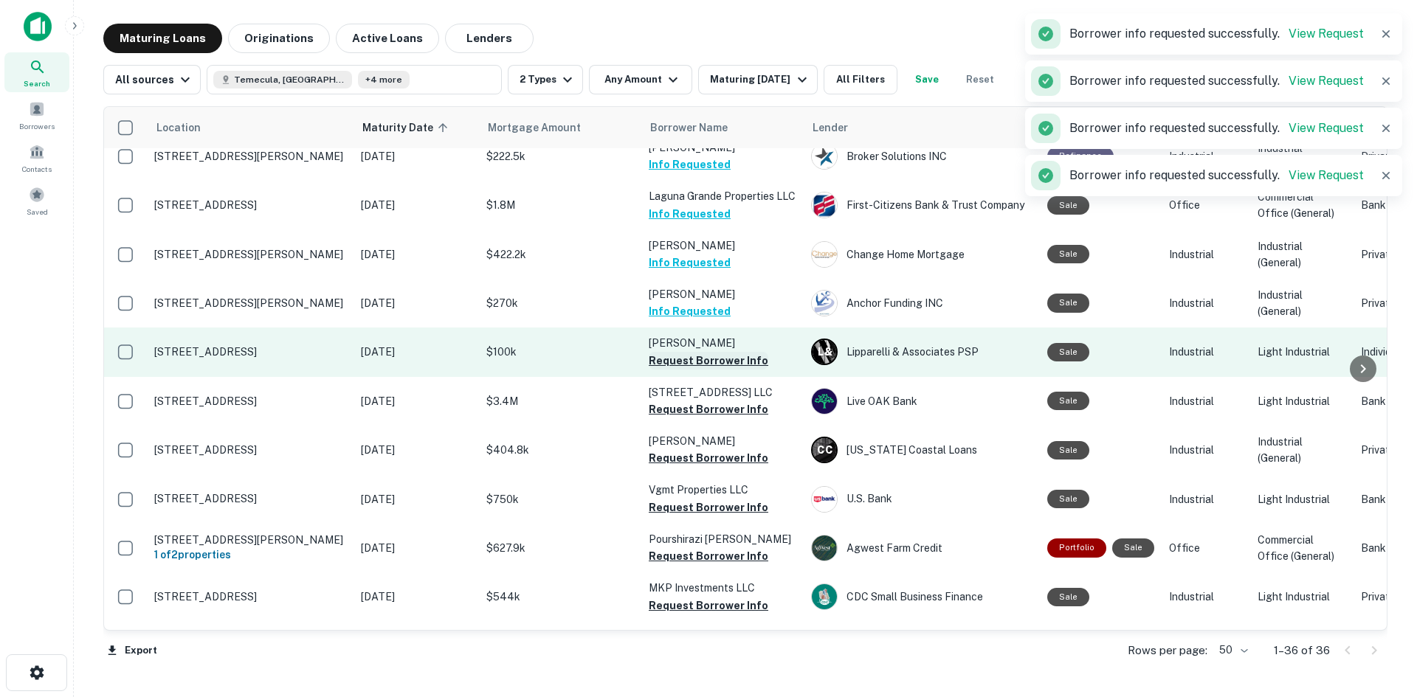
click at [677, 352] on button "Request Borrower Info" at bounding box center [709, 361] width 120 height 18
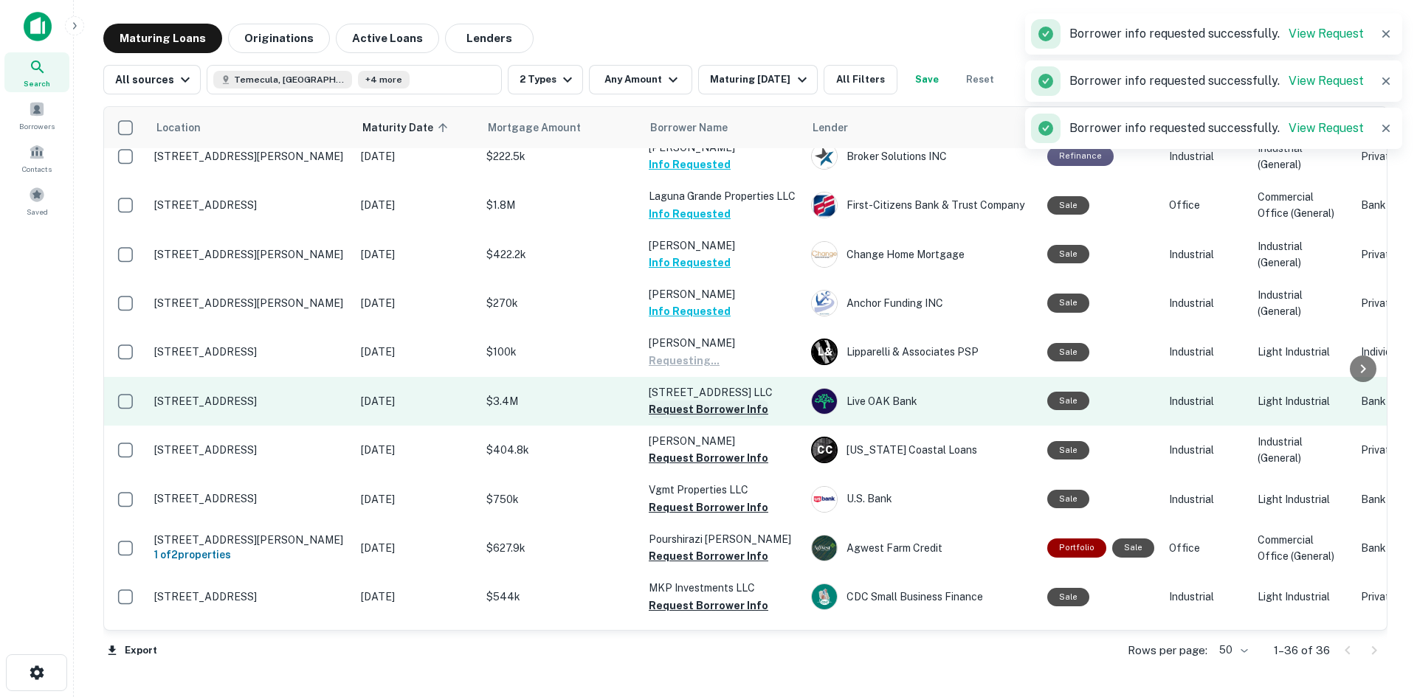
click at [686, 401] on button "Request Borrower Info" at bounding box center [709, 410] width 120 height 18
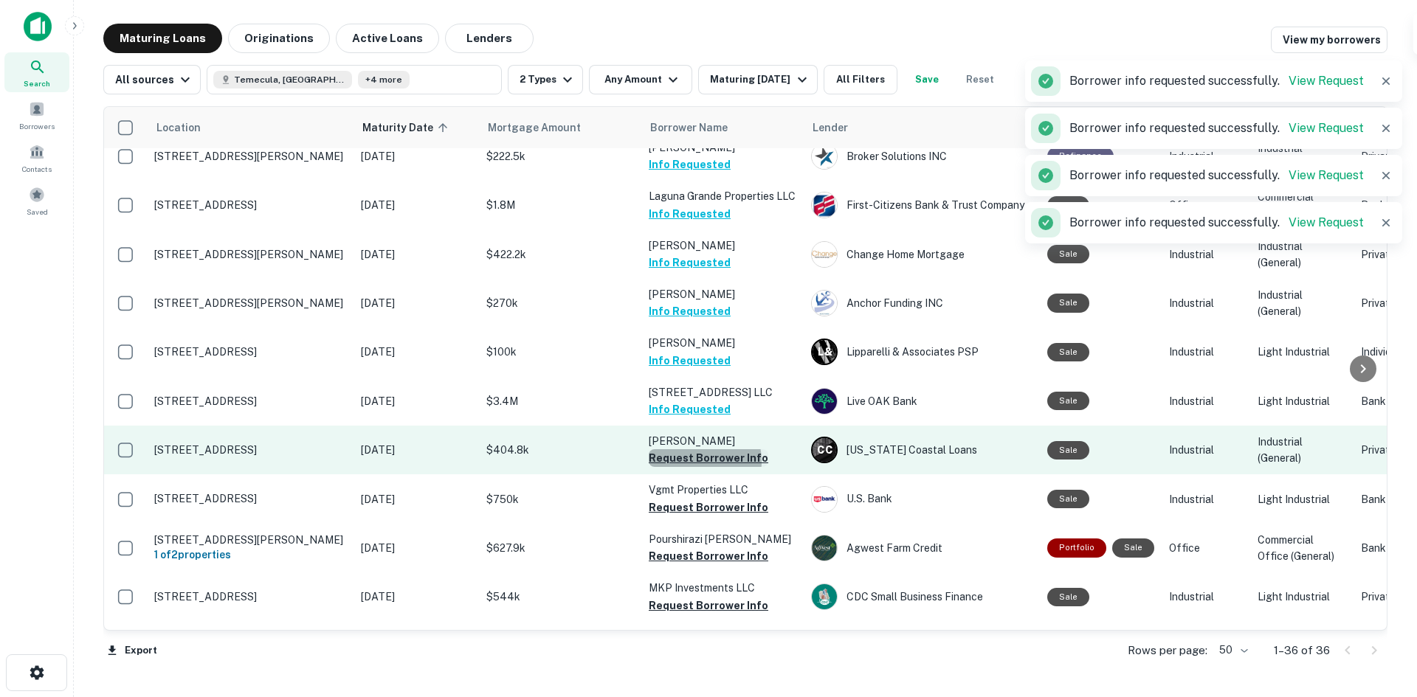
click at [690, 449] on button "Request Borrower Info" at bounding box center [709, 458] width 120 height 18
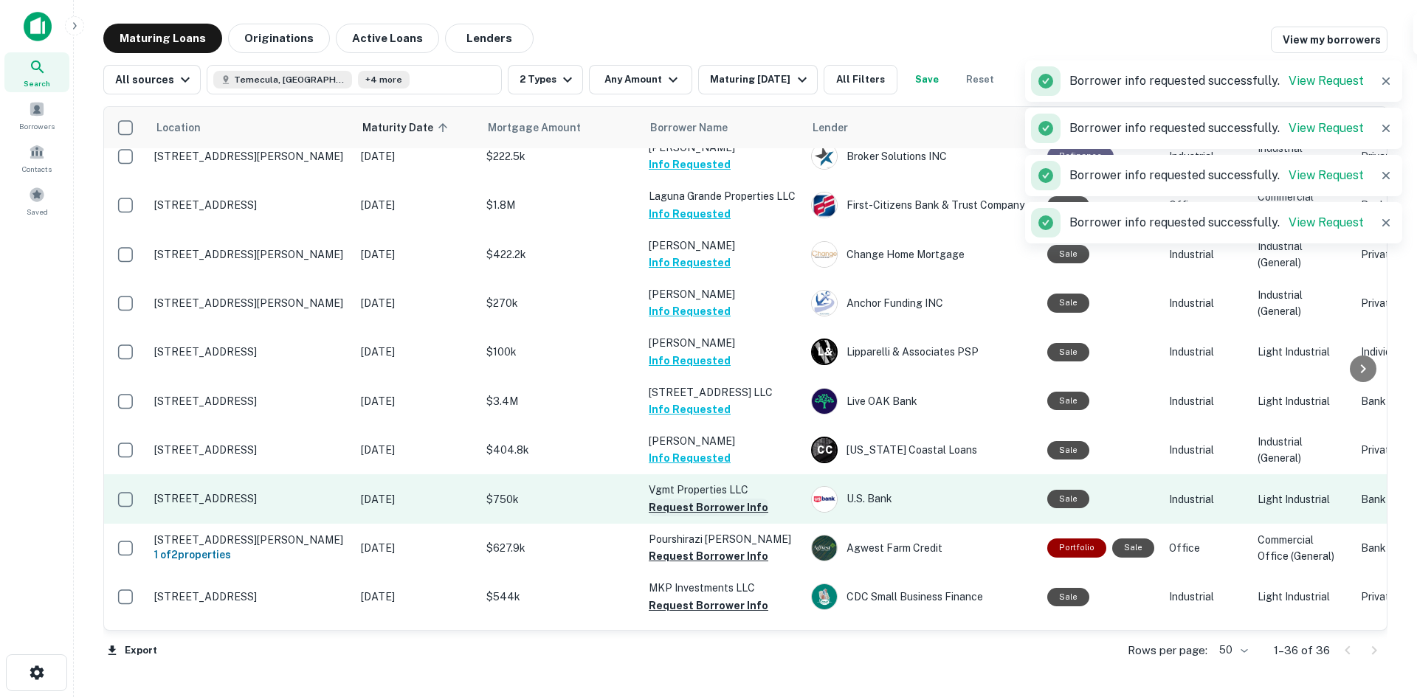
click at [694, 499] on button "Request Borrower Info" at bounding box center [709, 508] width 120 height 18
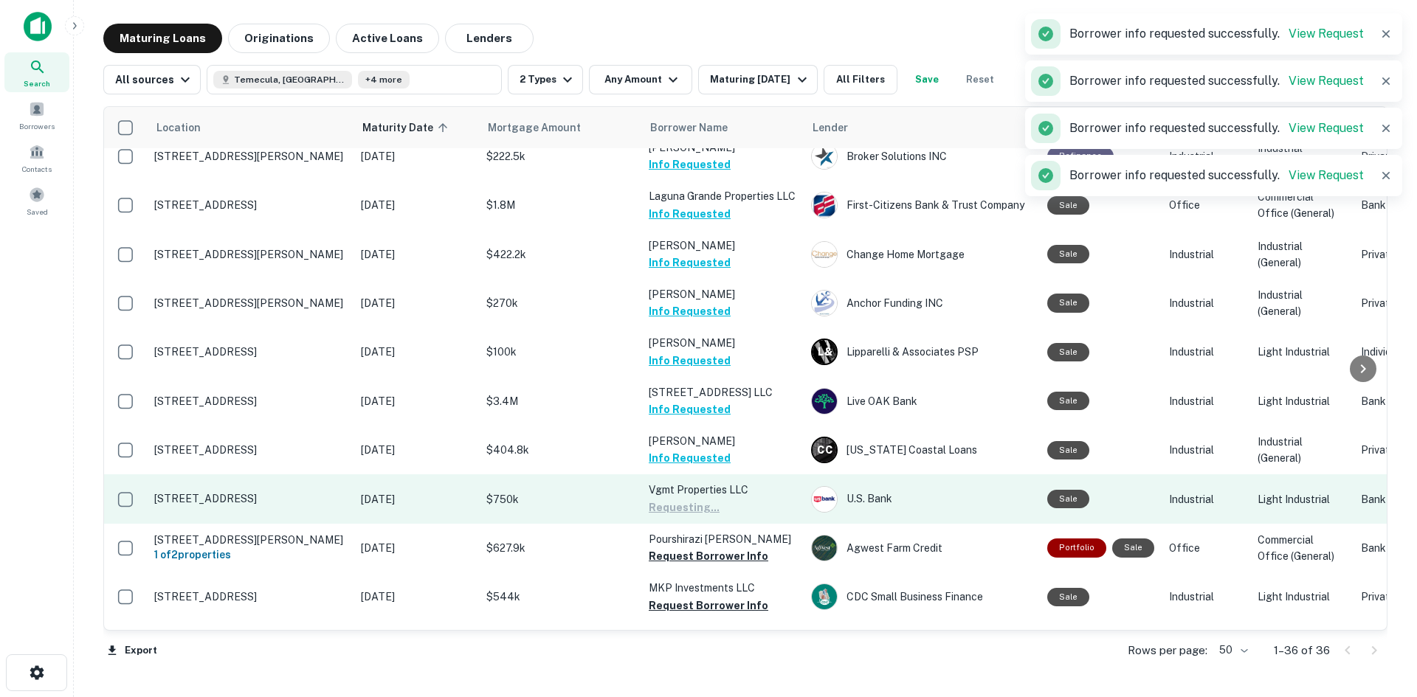
scroll to position [664, 0]
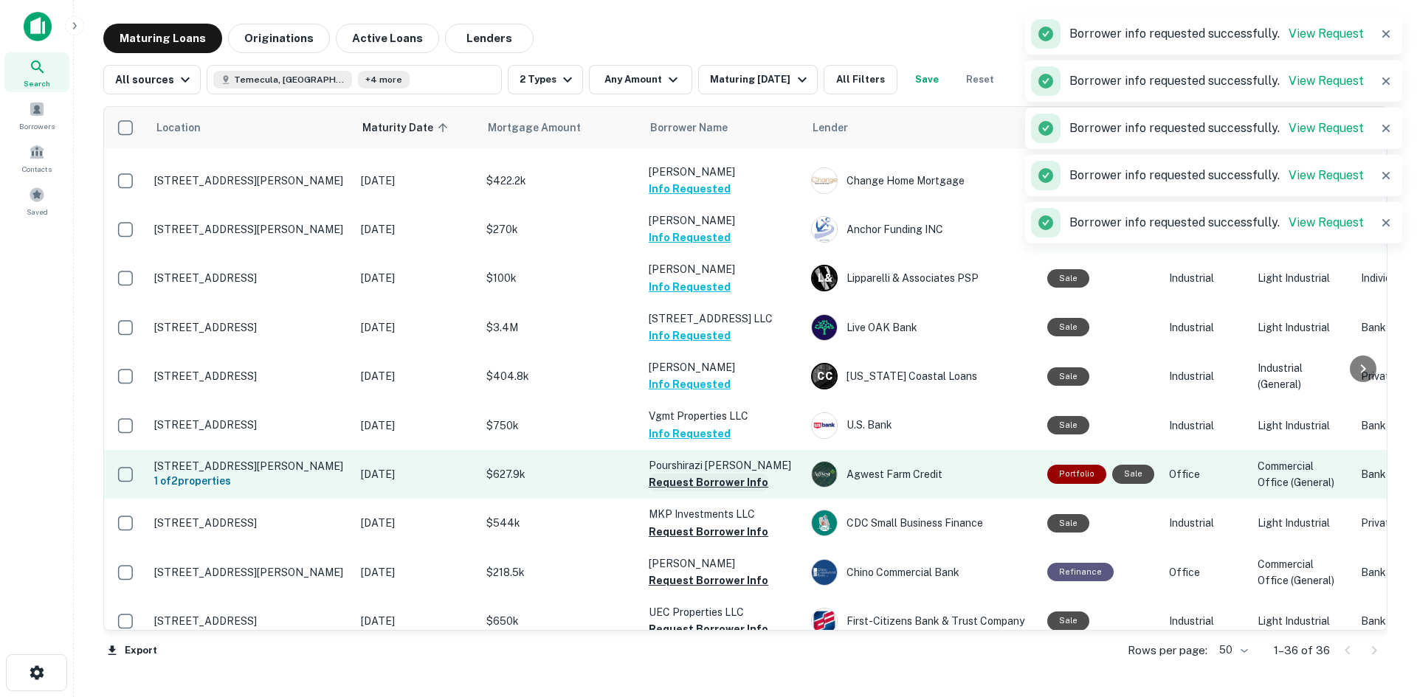
click at [696, 474] on button "Request Borrower Info" at bounding box center [709, 483] width 120 height 18
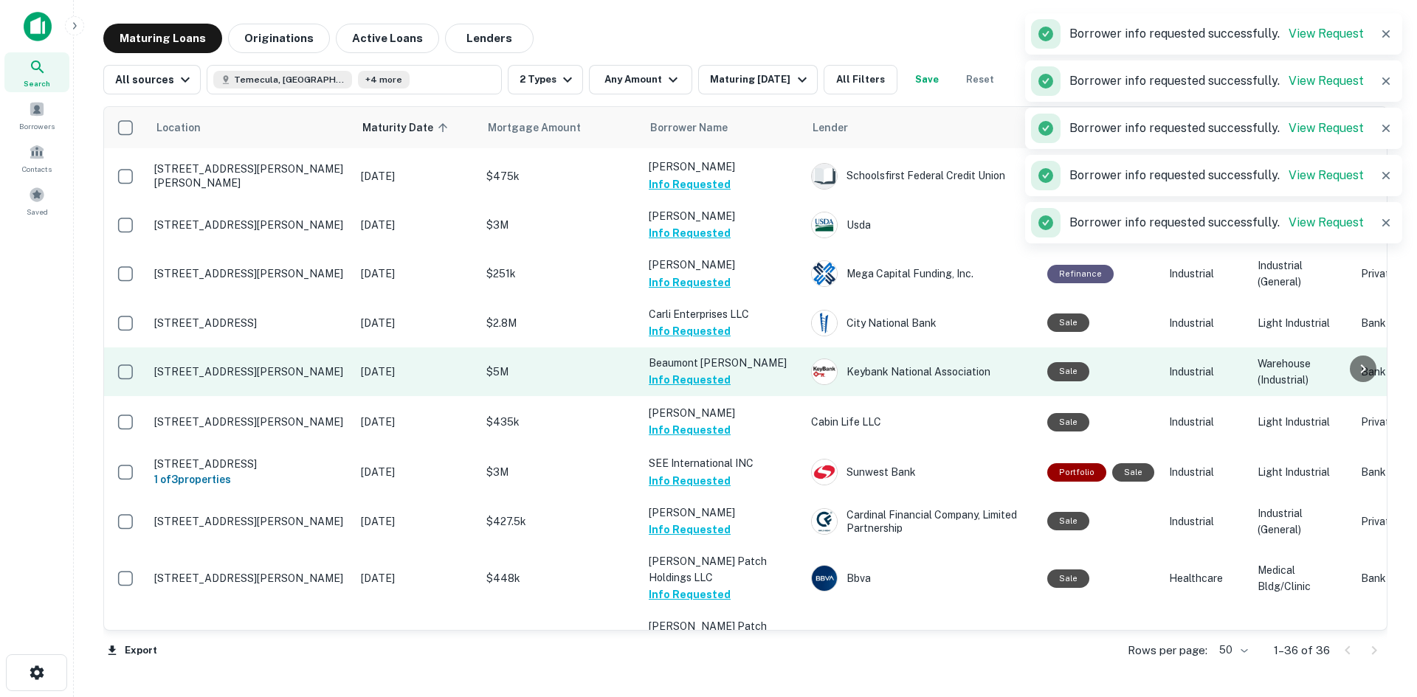
scroll to position [0, 0]
